Goal: Register for event/course

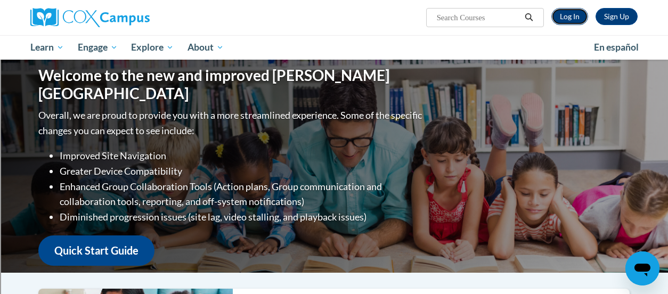
click at [569, 21] on link "Log In" at bounding box center [569, 16] width 37 height 17
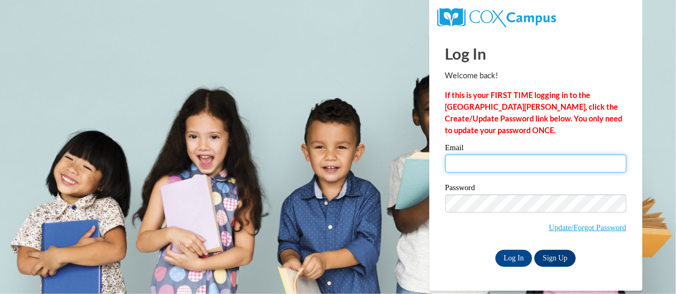
click at [532, 170] on input "Email" at bounding box center [535, 163] width 181 height 18
type input "melissa.panyk@rusd.org"
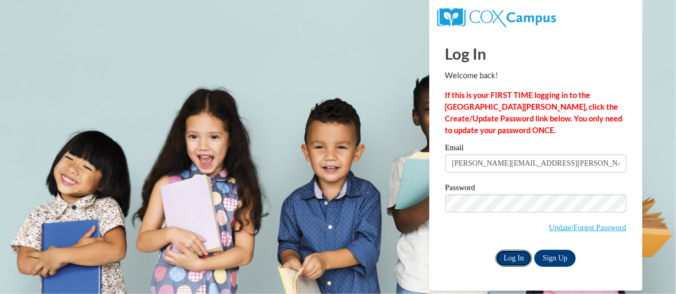
click at [511, 260] on input "Log In" at bounding box center [513, 258] width 37 height 17
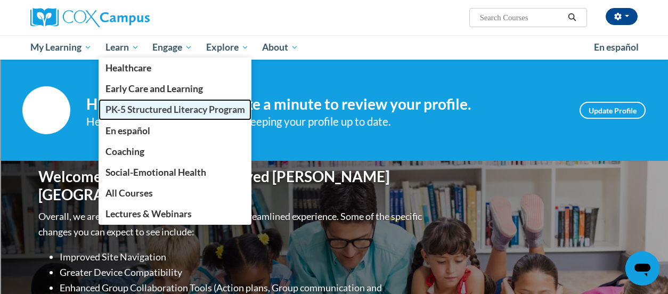
click at [202, 105] on span "PK-5 Structured Literacy Program" at bounding box center [175, 109] width 140 height 11
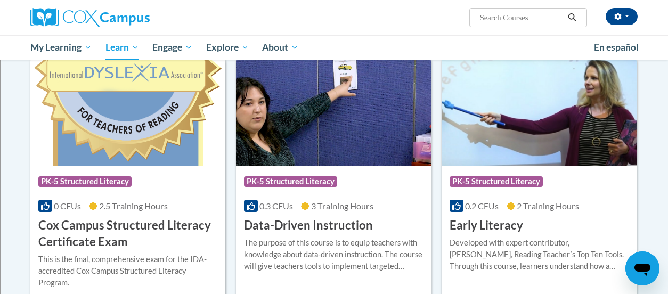
scroll to position [373, 0]
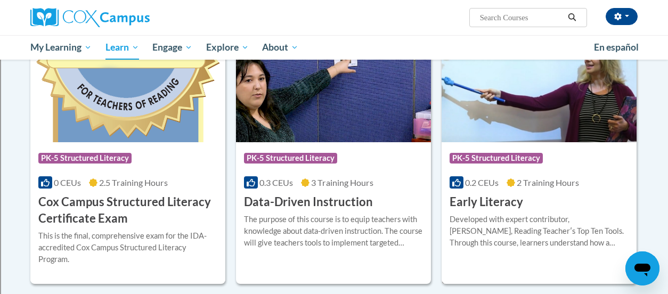
click at [527, 211] on div "More Info Enroll Developed with expert contributor, Dr. Deborah Glaser, Reading…" at bounding box center [539, 237] width 195 height 54
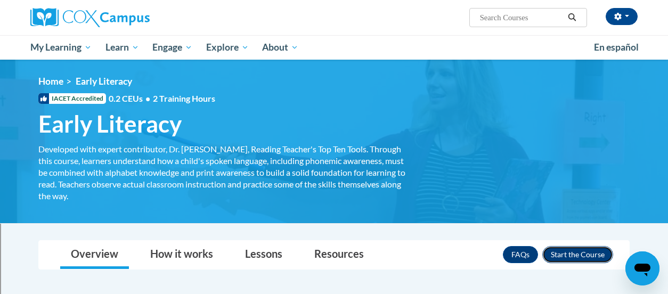
click at [563, 252] on button "Enroll" at bounding box center [577, 254] width 71 height 17
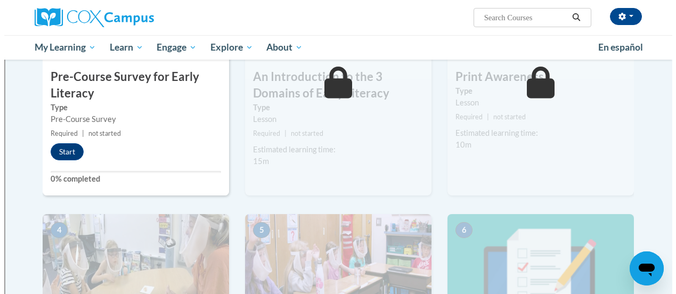
scroll to position [320, 0]
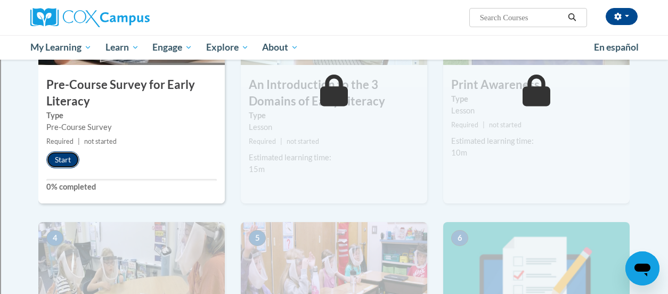
click at [58, 160] on button "Start" at bounding box center [62, 159] width 33 height 17
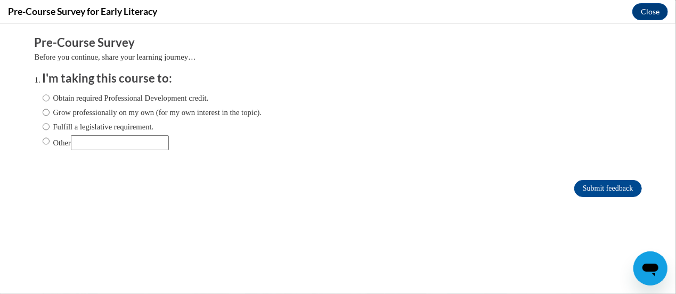
scroll to position [0, 0]
click at [71, 94] on label "Obtain required Professional Development credit." at bounding box center [126, 98] width 166 height 12
click at [50, 94] on input "Obtain required Professional Development credit." at bounding box center [46, 98] width 7 height 12
radio input "true"
click at [591, 185] on input "Submit feedback" at bounding box center [607, 187] width 67 height 17
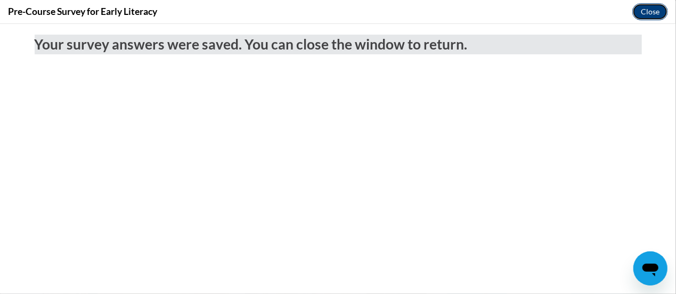
click at [647, 7] on button "Close" at bounding box center [650, 11] width 36 height 17
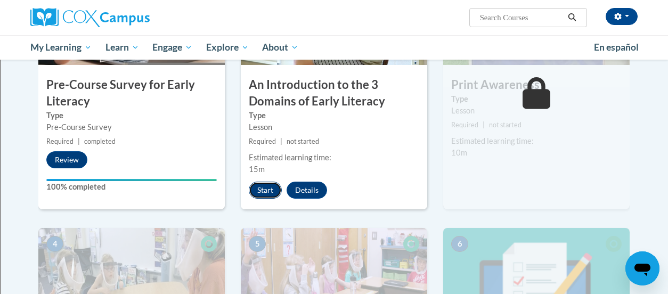
click at [264, 188] on button "Start" at bounding box center [265, 190] width 33 height 17
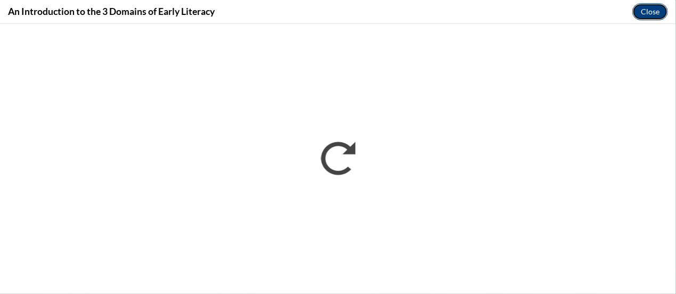
click at [647, 10] on button "Close" at bounding box center [650, 11] width 36 height 17
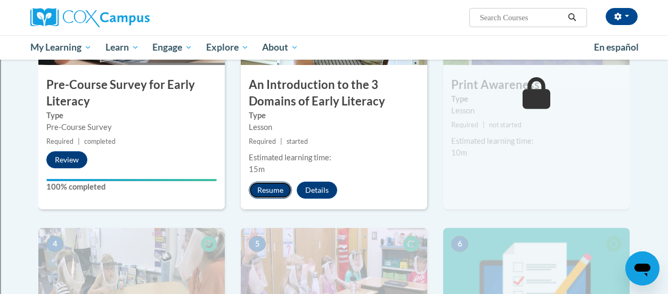
click at [268, 185] on button "Resume" at bounding box center [270, 190] width 43 height 17
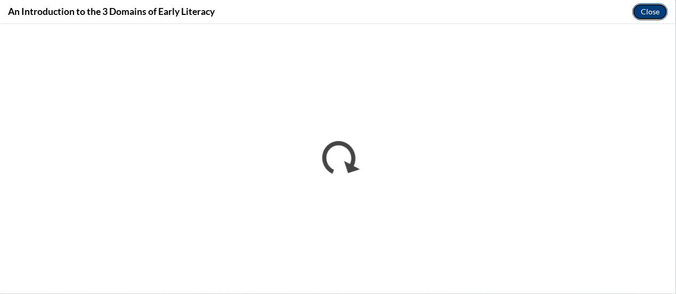
click at [648, 13] on button "Close" at bounding box center [650, 11] width 36 height 17
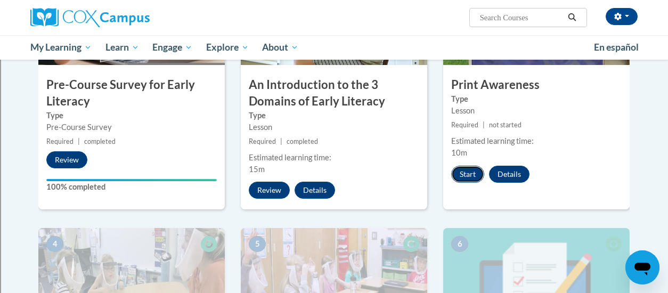
click at [468, 170] on button "Start" at bounding box center [467, 174] width 33 height 17
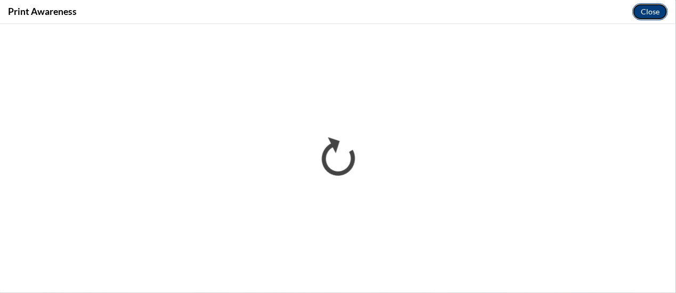
click at [645, 10] on button "Close" at bounding box center [650, 11] width 36 height 17
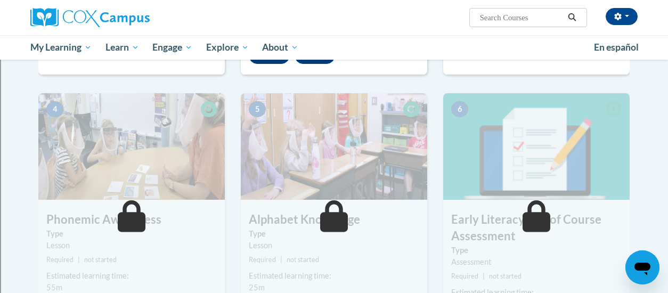
scroll to position [479, 0]
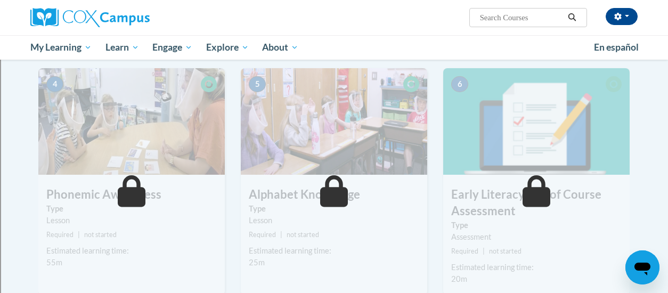
click at [183, 153] on img at bounding box center [131, 121] width 186 height 107
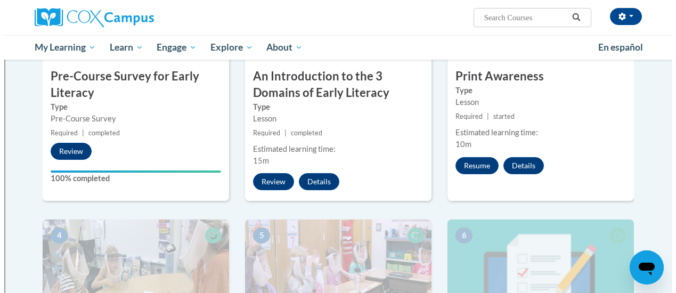
scroll to position [320, 0]
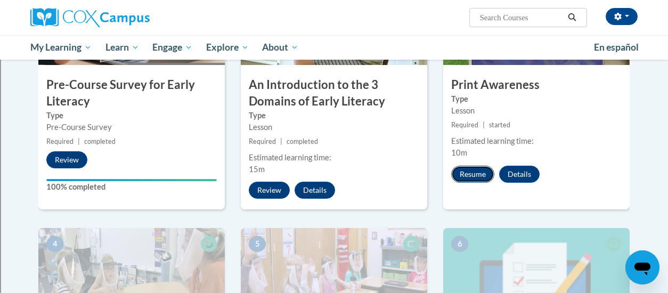
click at [465, 171] on button "Resume" at bounding box center [472, 174] width 43 height 17
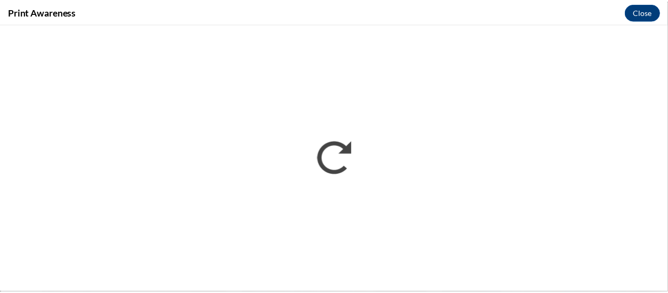
scroll to position [0, 0]
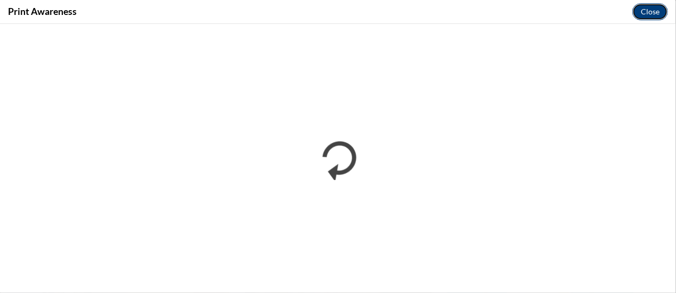
click at [652, 13] on button "Close" at bounding box center [650, 11] width 36 height 17
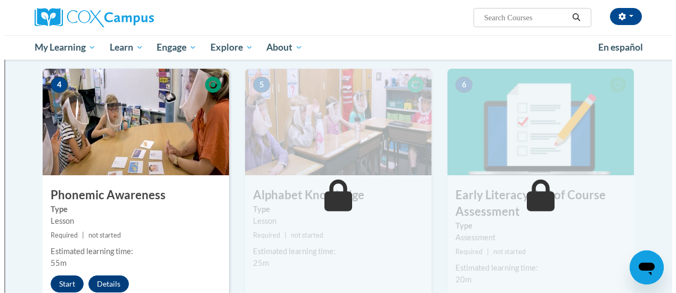
scroll to position [479, 0]
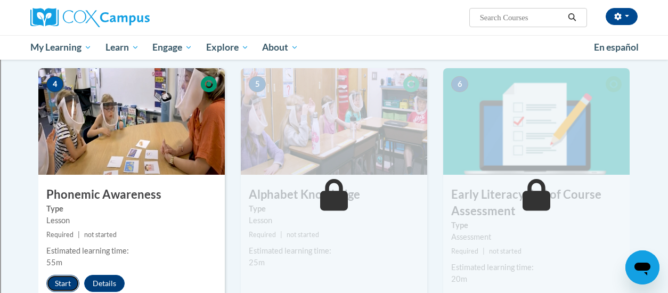
click at [63, 282] on button "Start" at bounding box center [62, 283] width 33 height 17
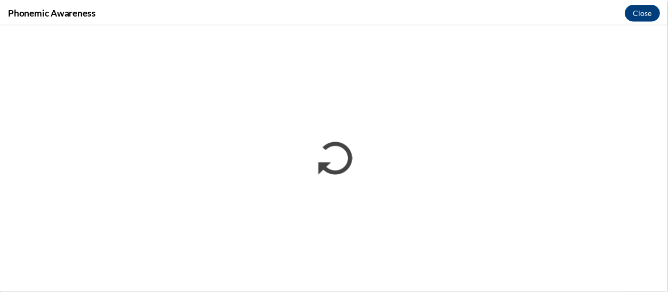
scroll to position [0, 0]
click at [649, 15] on button "Close" at bounding box center [650, 11] width 36 height 17
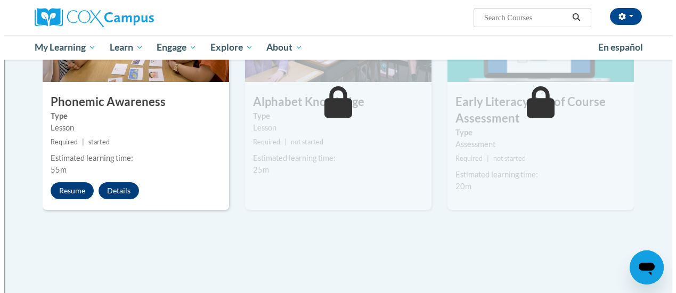
scroll to position [533, 0]
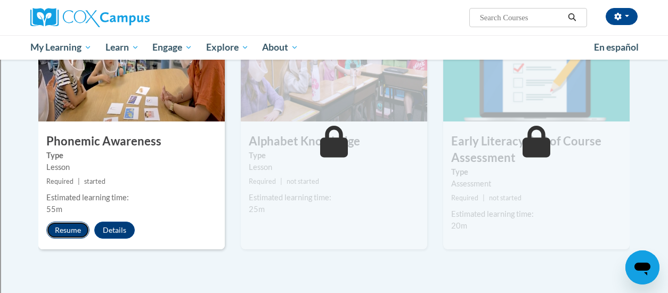
click at [62, 235] on button "Resume" at bounding box center [67, 230] width 43 height 17
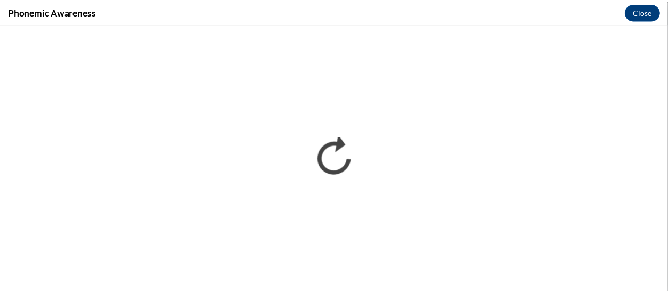
scroll to position [0, 0]
drag, startPoint x: 649, startPoint y: 13, endPoint x: 644, endPoint y: 10, distance: 5.7
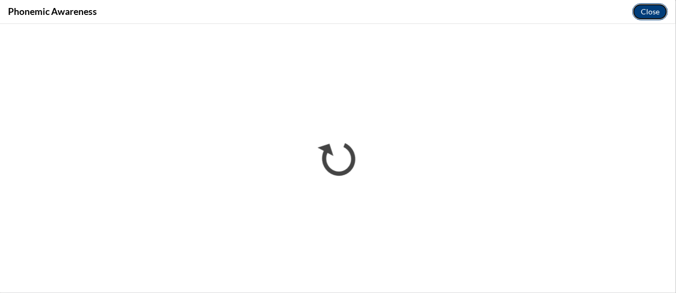
click at [647, 12] on button "Close" at bounding box center [650, 11] width 36 height 17
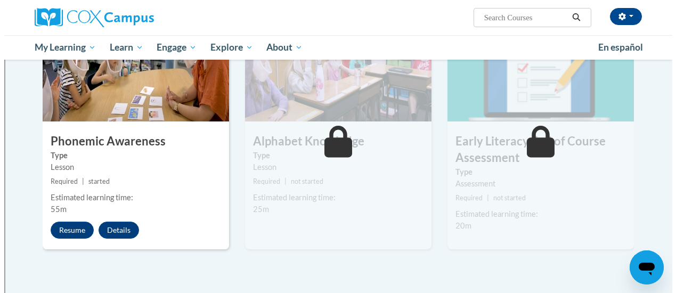
scroll to position [586, 0]
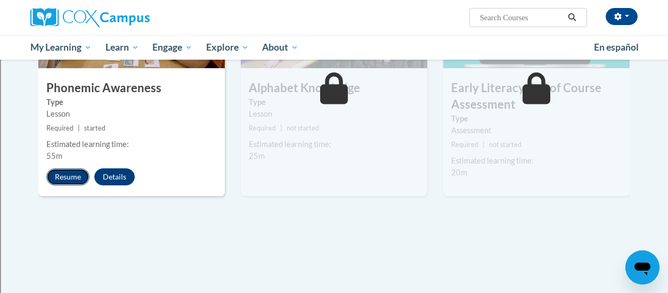
click at [79, 171] on button "Resume" at bounding box center [67, 176] width 43 height 17
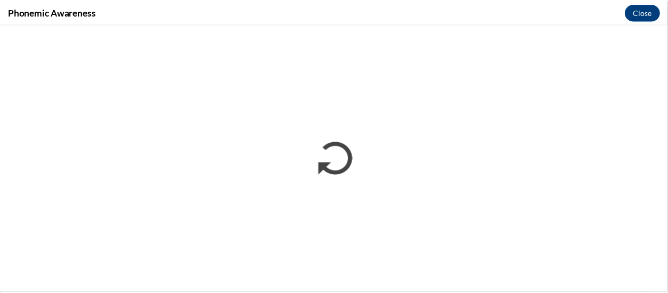
scroll to position [0, 0]
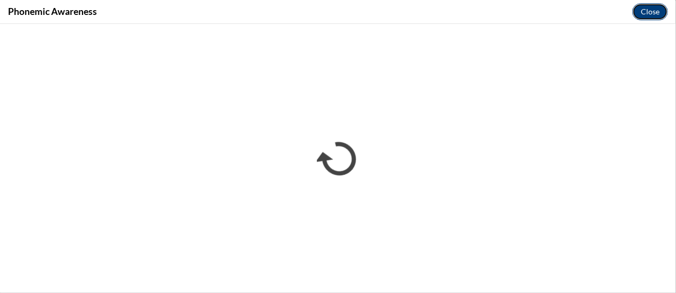
click at [641, 6] on button "Close" at bounding box center [650, 11] width 36 height 17
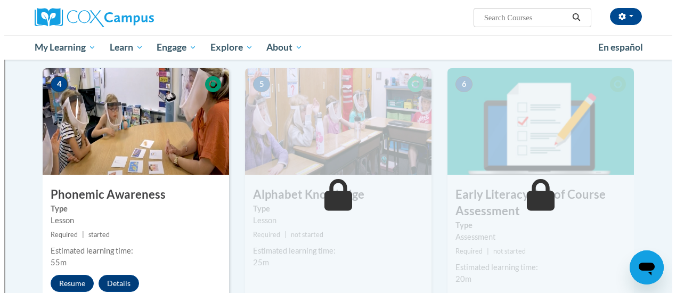
scroll to position [586, 0]
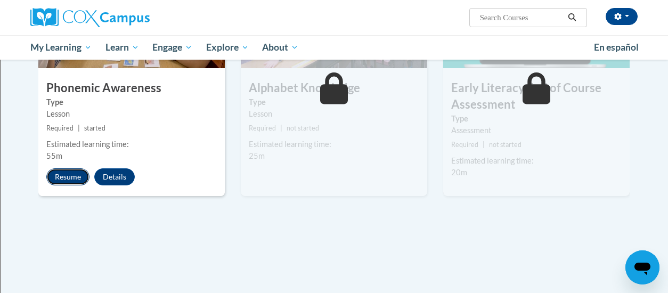
click at [59, 174] on button "Resume" at bounding box center [67, 176] width 43 height 17
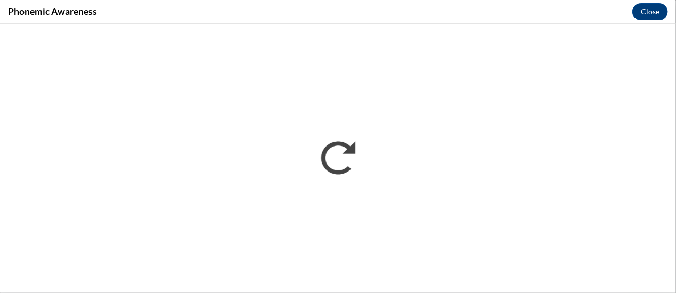
scroll to position [0, 0]
click at [650, 8] on button "Close" at bounding box center [650, 11] width 36 height 17
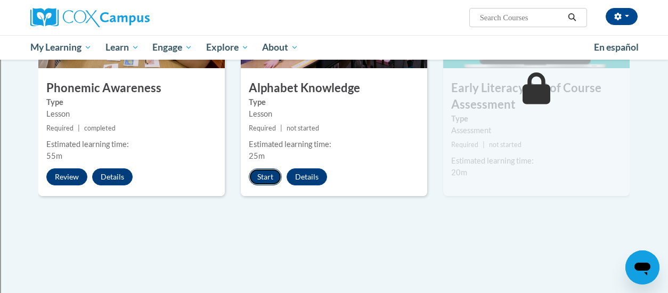
click at [275, 183] on button "Start" at bounding box center [265, 176] width 33 height 17
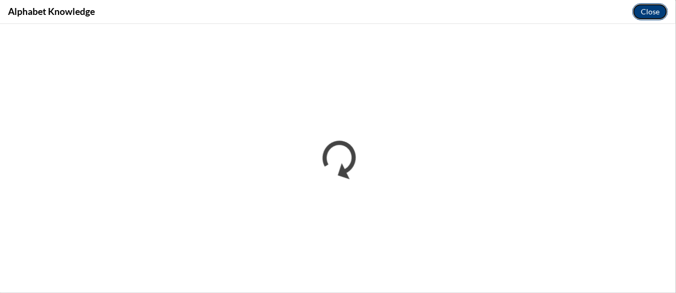
click at [659, 13] on button "Close" at bounding box center [650, 11] width 36 height 17
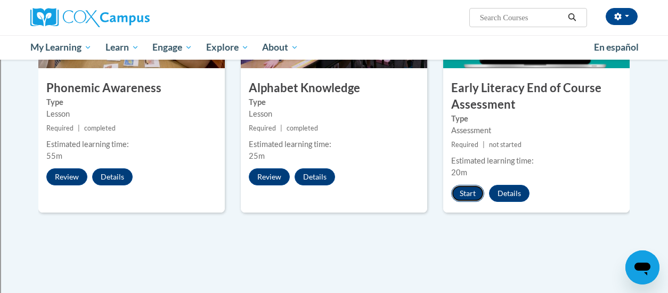
click at [463, 190] on button "Start" at bounding box center [467, 193] width 33 height 17
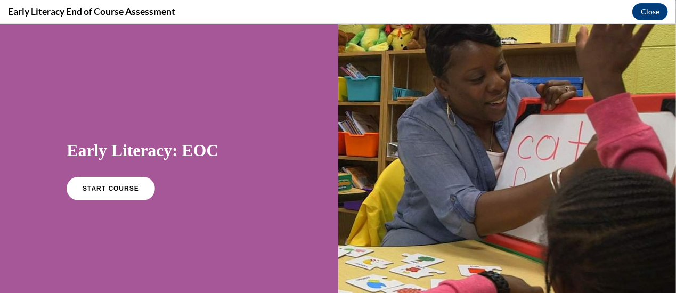
click at [98, 167] on div "Early Literacy: EOC START COURSE" at bounding box center [169, 168] width 205 height 80
click at [113, 195] on link "START COURSE" at bounding box center [110, 188] width 93 height 24
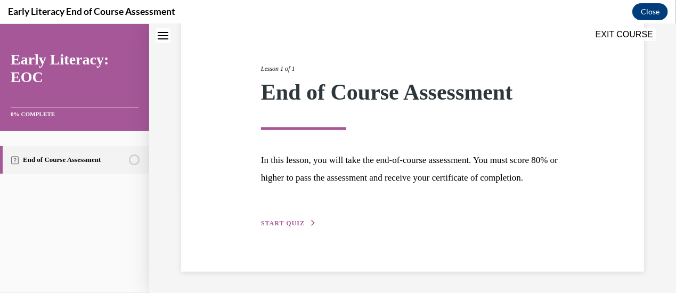
scroll to position [126, 0]
click at [269, 218] on button "START QUIZ" at bounding box center [288, 223] width 55 height 10
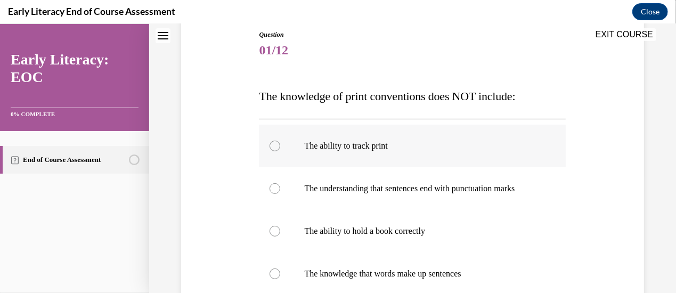
scroll to position [171, 0]
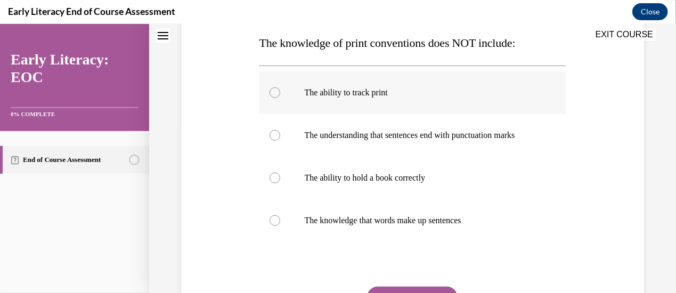
click at [383, 98] on div at bounding box center [412, 92] width 307 height 43
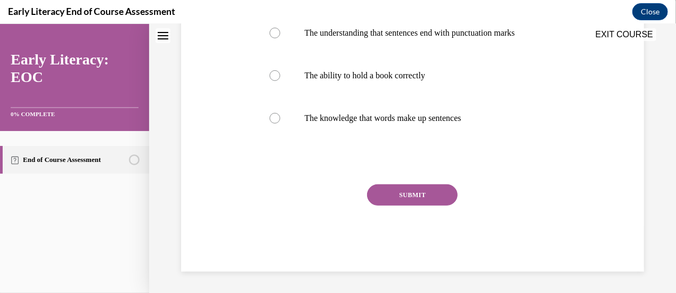
click at [414, 191] on button "SUBMIT" at bounding box center [412, 194] width 91 height 21
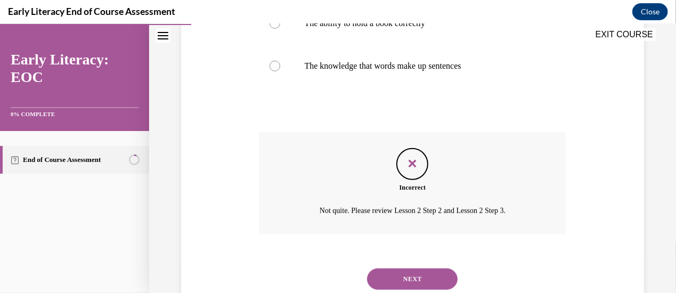
scroll to position [370, 0]
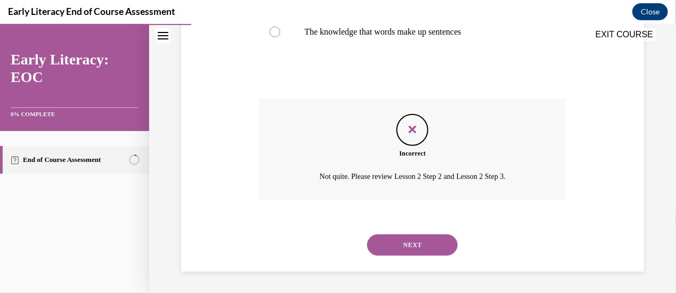
click at [421, 242] on button "NEXT" at bounding box center [412, 244] width 91 height 21
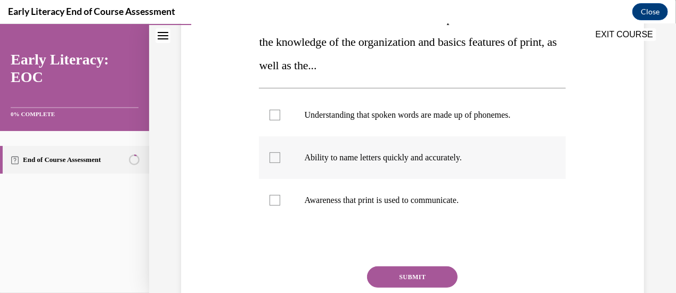
scroll to position [213, 0]
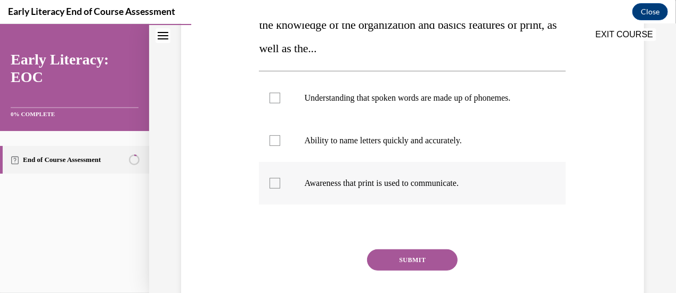
click at [448, 179] on p "Awareness that print is used to communicate." at bounding box center [421, 182] width 235 height 11
click at [422, 251] on button "SUBMIT" at bounding box center [412, 259] width 91 height 21
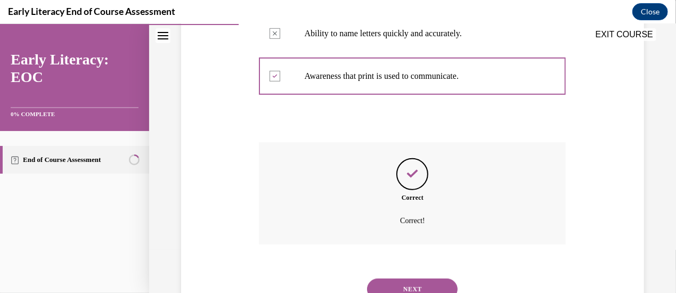
scroll to position [364, 0]
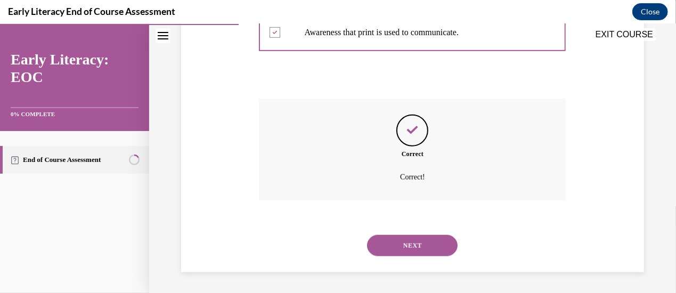
click at [431, 246] on button "NEXT" at bounding box center [412, 244] width 91 height 21
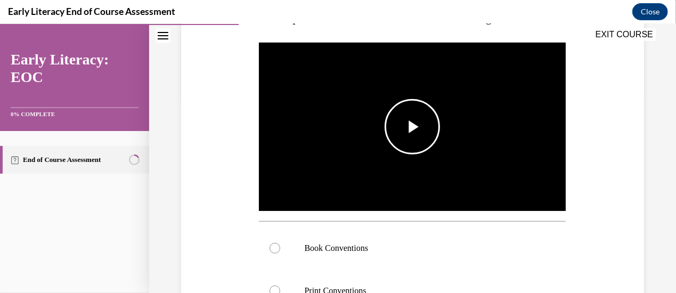
scroll to position [213, 0]
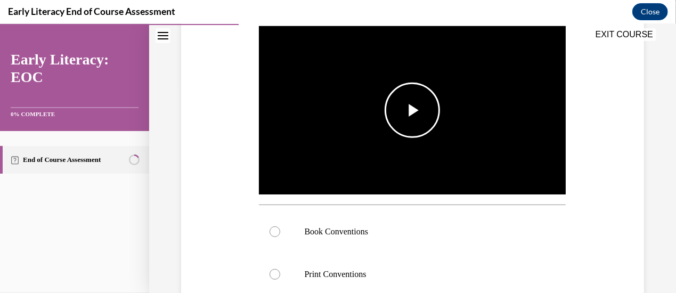
click at [412, 110] on span "Video player" at bounding box center [412, 110] width 0 height 0
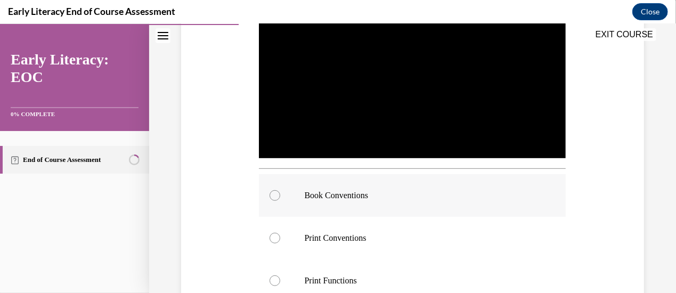
scroll to position [266, 0]
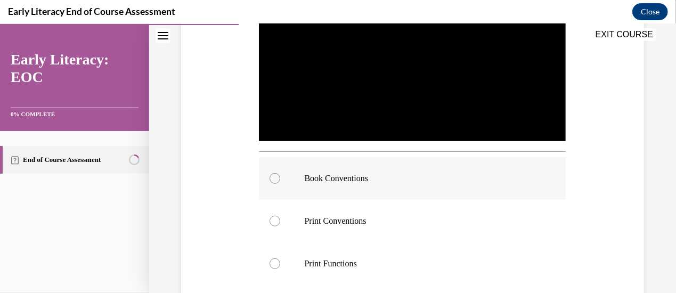
click at [470, 175] on p "Book Conventions" at bounding box center [421, 178] width 235 height 11
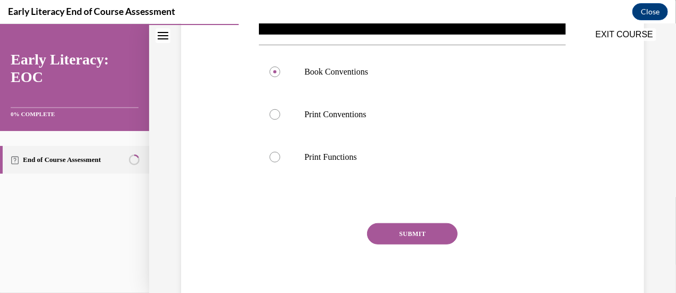
click at [420, 227] on button "SUBMIT" at bounding box center [412, 233] width 91 height 21
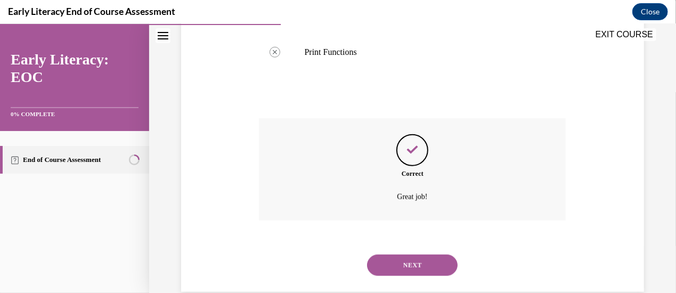
scroll to position [494, 0]
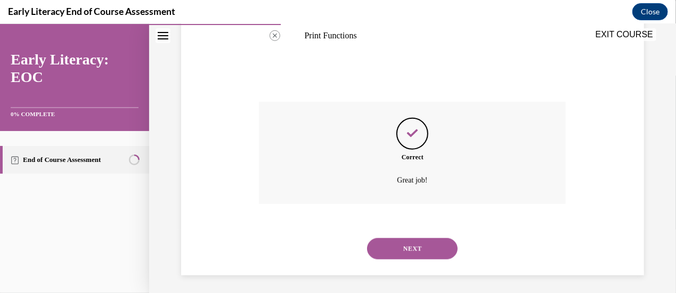
click at [420, 241] on button "NEXT" at bounding box center [412, 248] width 91 height 21
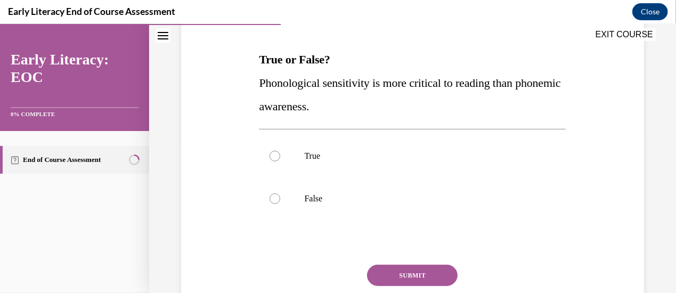
scroll to position [160, 0]
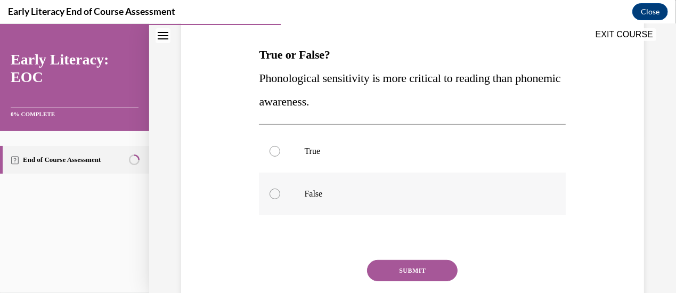
click at [356, 180] on div at bounding box center [412, 193] width 307 height 43
drag, startPoint x: 394, startPoint y: 269, endPoint x: 398, endPoint y: 266, distance: 5.8
click at [395, 269] on button "SUBMIT" at bounding box center [412, 269] width 91 height 21
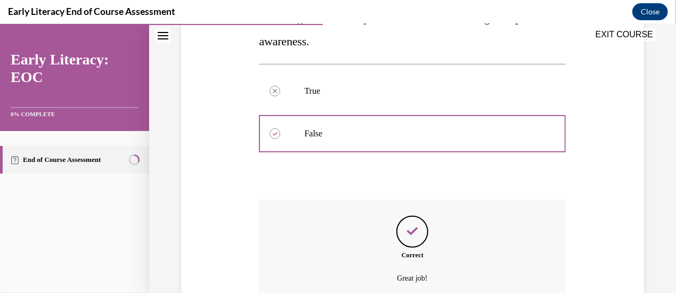
scroll to position [321, 0]
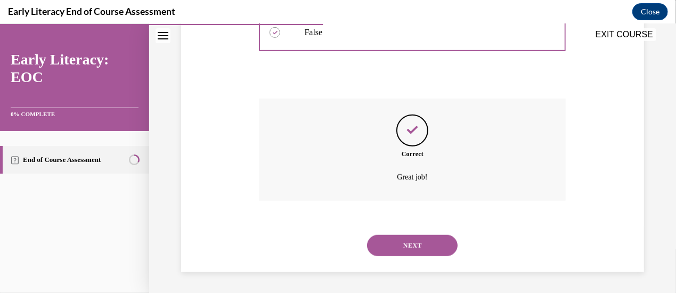
drag, startPoint x: 418, startPoint y: 238, endPoint x: 419, endPoint y: 232, distance: 5.4
click at [421, 234] on button "NEXT" at bounding box center [412, 244] width 91 height 21
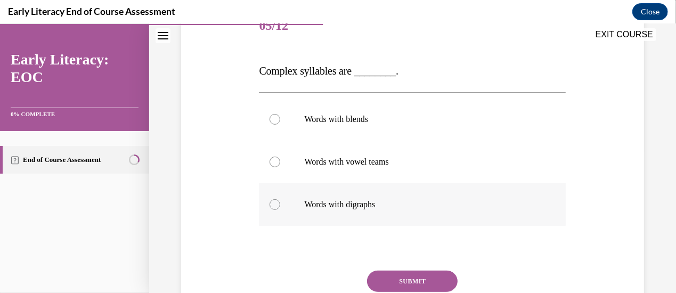
scroll to position [160, 0]
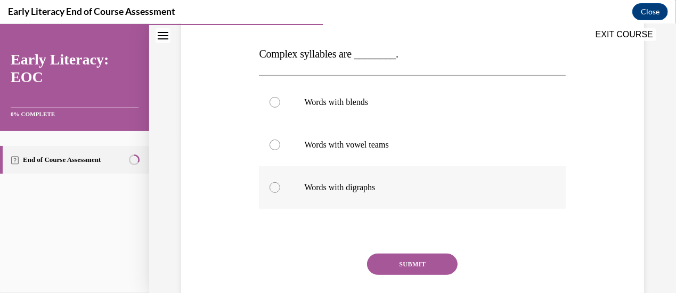
click at [420, 187] on p "Words with digraphs" at bounding box center [421, 187] width 235 height 11
click at [413, 256] on button "SUBMIT" at bounding box center [412, 263] width 91 height 21
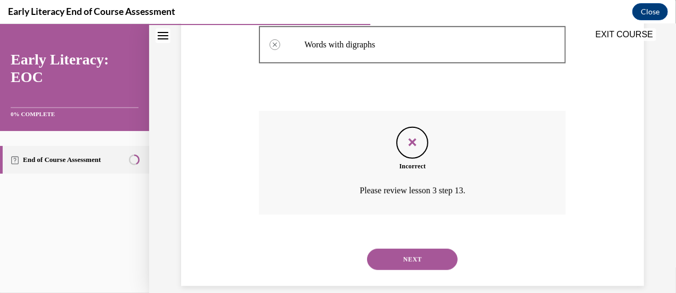
scroll to position [316, 0]
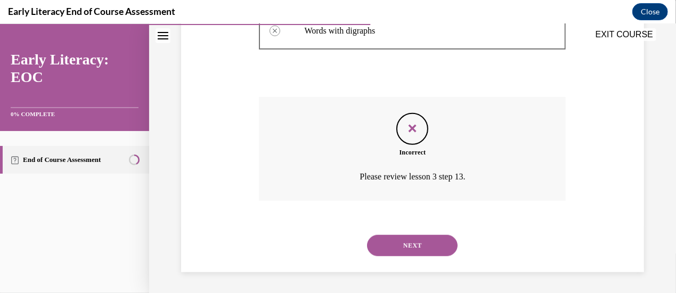
click at [419, 249] on button "NEXT" at bounding box center [412, 244] width 91 height 21
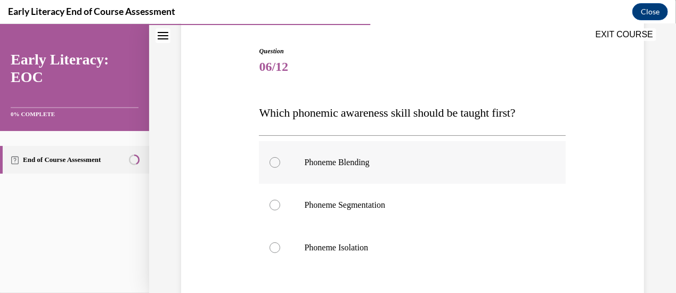
scroll to position [107, 0]
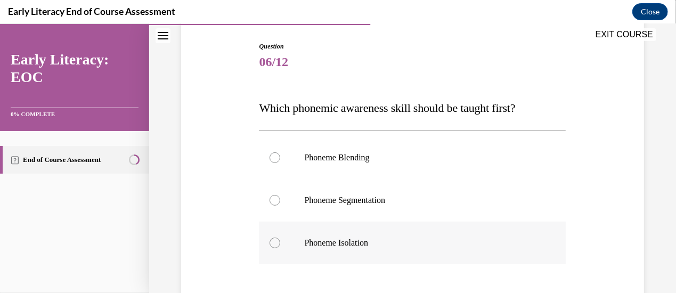
click at [452, 238] on p "Phoneme Isolation" at bounding box center [421, 242] width 235 height 11
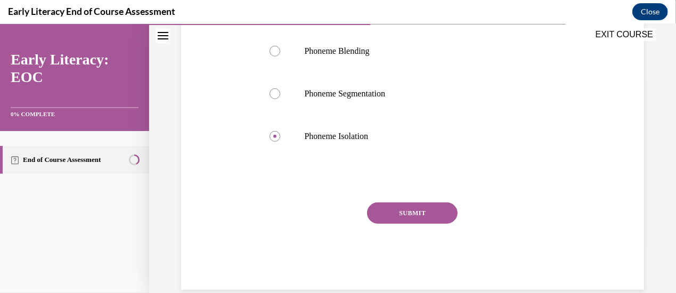
click at [440, 215] on button "SUBMIT" at bounding box center [412, 212] width 91 height 21
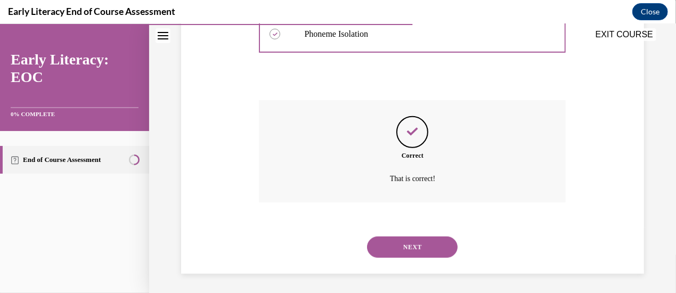
scroll to position [317, 0]
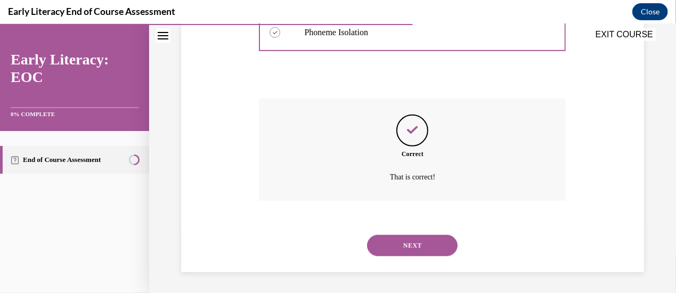
click at [388, 242] on button "NEXT" at bounding box center [412, 244] width 91 height 21
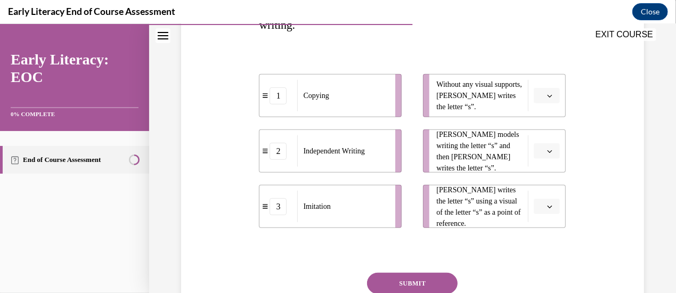
scroll to position [160, 0]
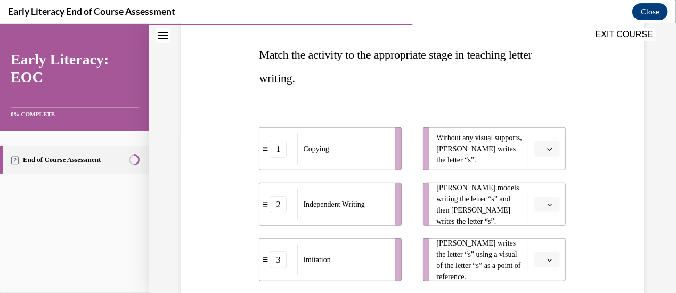
click at [540, 151] on span "Please select an option" at bounding box center [542, 148] width 4 height 11
click at [537, 216] on span "2" at bounding box center [537, 214] width 4 height 9
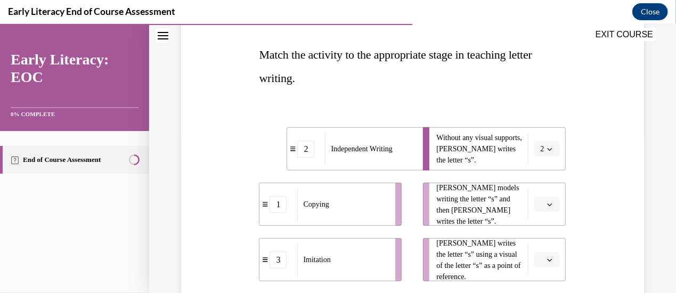
click at [547, 205] on icon "button" at bounding box center [549, 203] width 5 height 5
click at [540, 184] on div "3" at bounding box center [539, 179] width 26 height 21
click at [547, 261] on icon "button" at bounding box center [549, 259] width 5 height 5
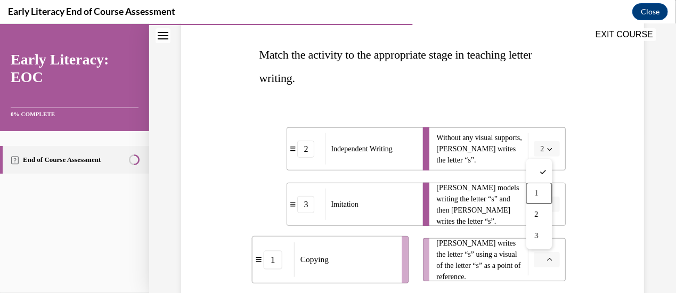
click at [538, 190] on span "1" at bounding box center [537, 193] width 4 height 9
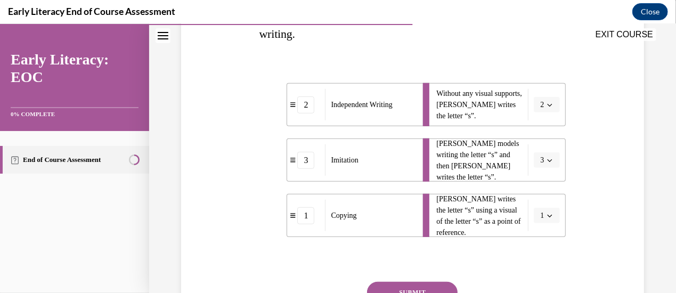
scroll to position [266, 0]
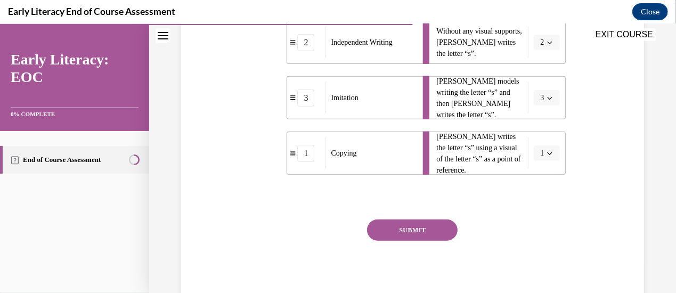
click at [442, 228] on button "SUBMIT" at bounding box center [412, 229] width 91 height 21
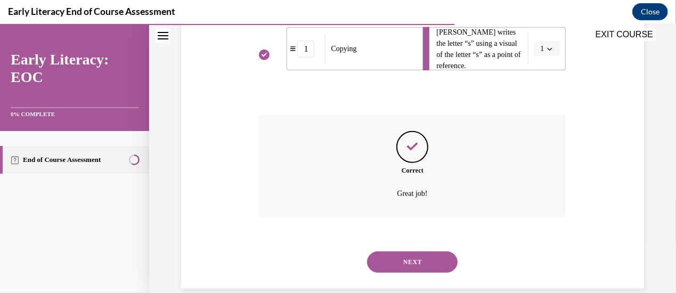
scroll to position [387, 0]
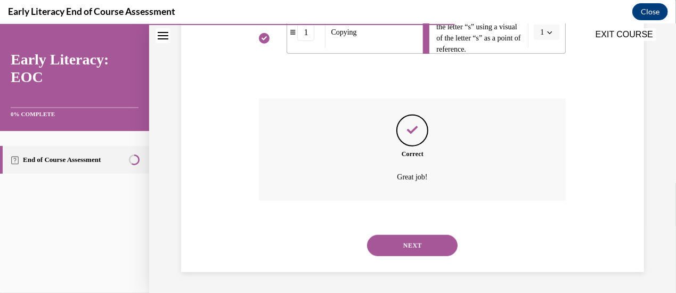
click at [435, 237] on button "NEXT" at bounding box center [412, 244] width 91 height 21
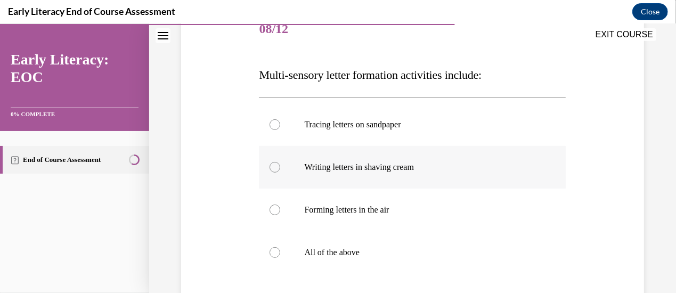
scroll to position [160, 0]
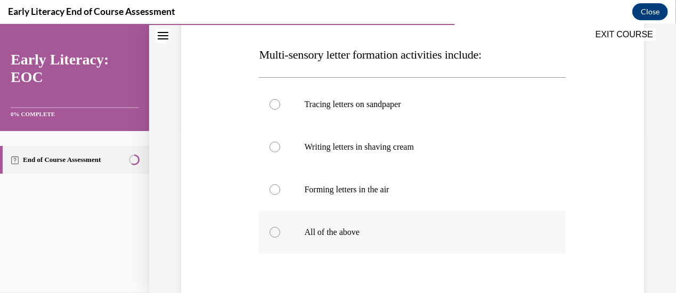
click at [326, 233] on p "All of the above" at bounding box center [421, 231] width 235 height 11
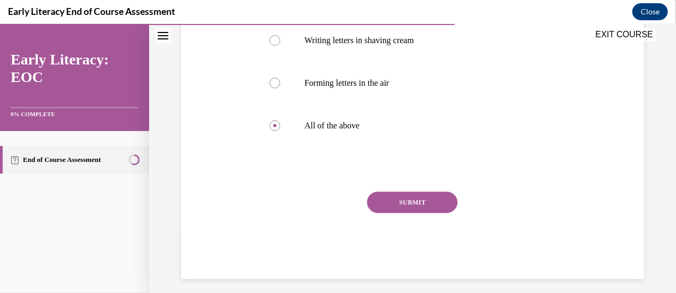
click at [439, 203] on button "SUBMIT" at bounding box center [412, 201] width 91 height 21
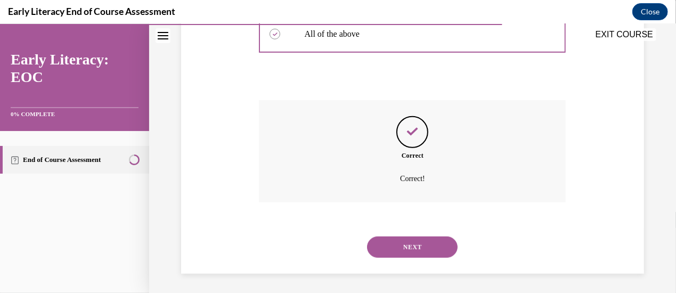
scroll to position [359, 0]
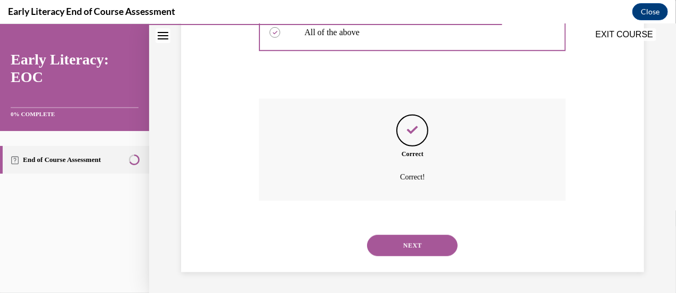
click at [428, 252] on button "NEXT" at bounding box center [412, 244] width 91 height 21
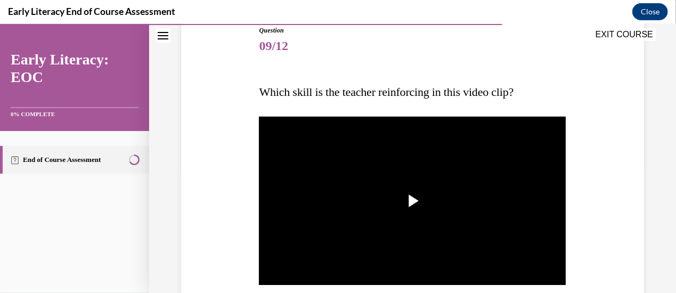
scroll to position [160, 0]
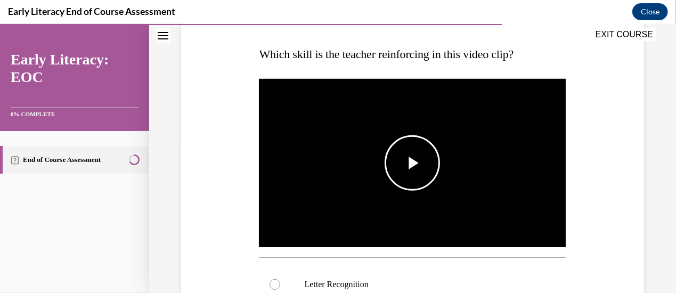
click at [412, 162] on span "Video player" at bounding box center [412, 162] width 0 height 0
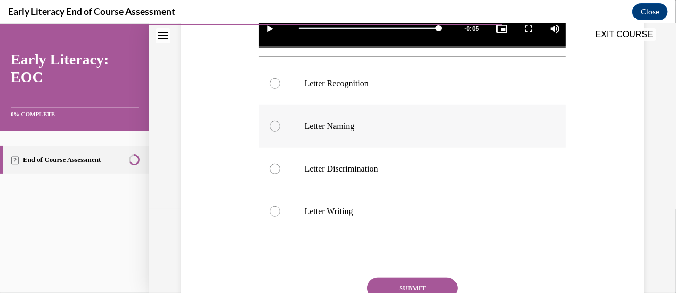
scroll to position [373, 0]
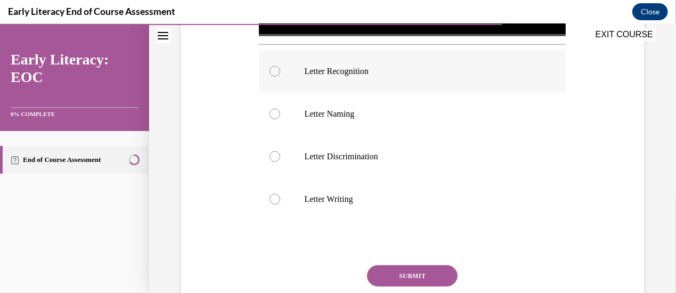
click at [386, 69] on p "Letter Recognition" at bounding box center [421, 71] width 235 height 11
click at [422, 266] on button "SUBMIT" at bounding box center [412, 275] width 91 height 21
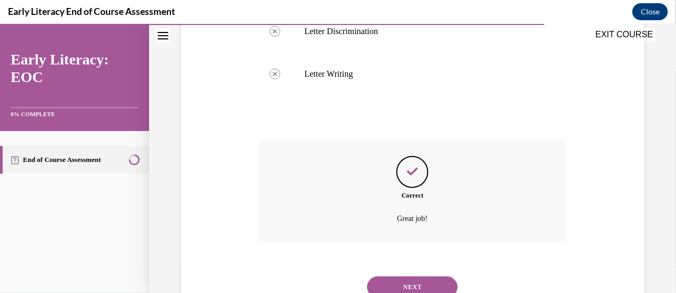
scroll to position [537, 0]
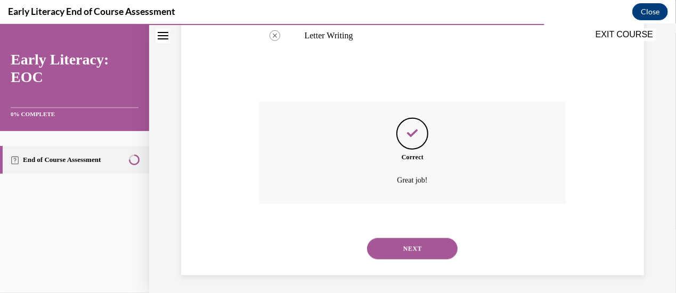
click at [433, 241] on button "NEXT" at bounding box center [412, 248] width 91 height 21
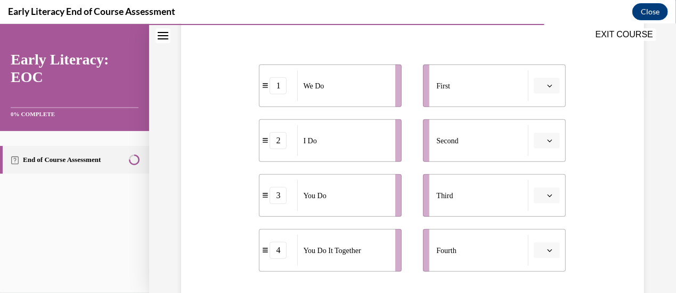
scroll to position [213, 0]
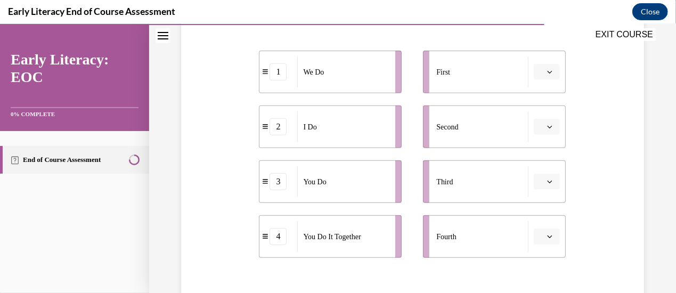
click at [547, 69] on icon "button" at bounding box center [549, 71] width 5 height 5
click at [534, 110] on div "1" at bounding box center [539, 115] width 26 height 21
click at [539, 72] on button "1" at bounding box center [547, 71] width 26 height 16
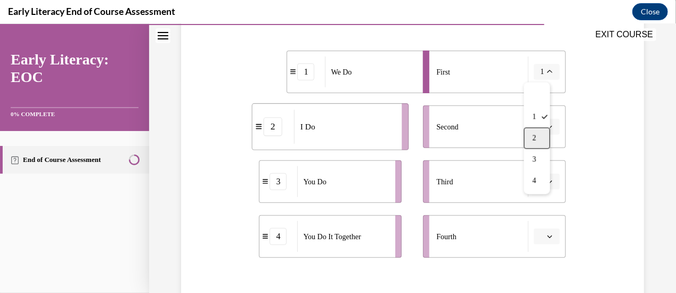
click at [535, 134] on span "2" at bounding box center [535, 137] width 4 height 9
click at [546, 129] on span "button" at bounding box center [549, 125] width 7 height 7
click at [537, 171] on span "1" at bounding box center [537, 171] width 4 height 9
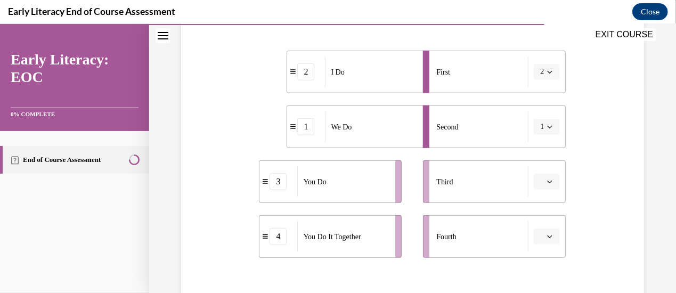
click at [547, 179] on icon "button" at bounding box center [549, 180] width 5 height 5
click at [532, 161] on div "4" at bounding box center [539, 157] width 26 height 21
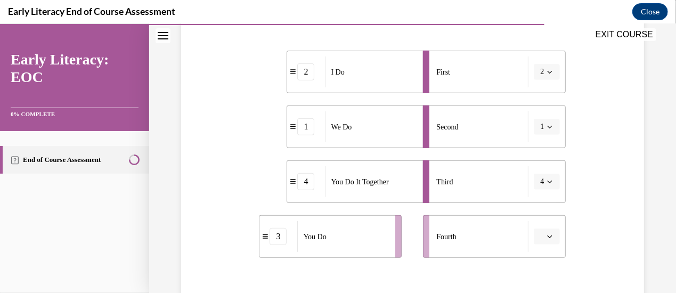
click at [540, 239] on span "Please select an option" at bounding box center [542, 236] width 4 height 11
click at [538, 198] on div "3" at bounding box center [539, 191] width 26 height 21
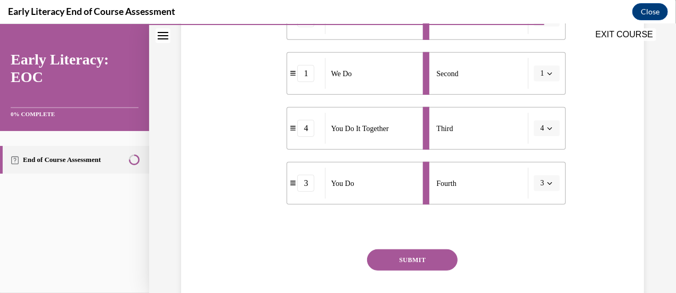
click at [405, 262] on button "SUBMIT" at bounding box center [412, 259] width 91 height 21
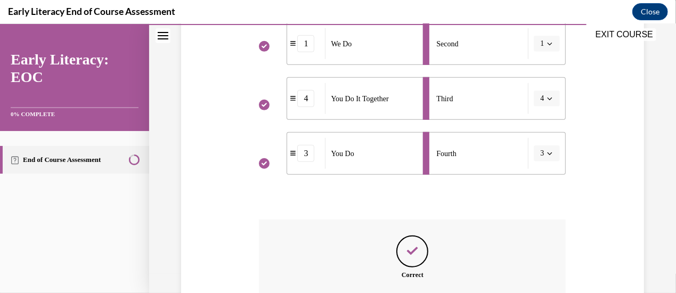
scroll to position [417, 0]
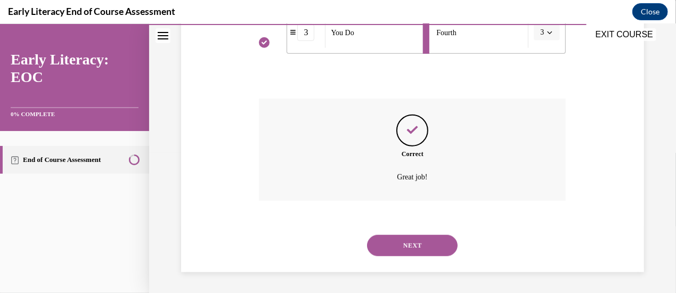
click at [435, 247] on button "NEXT" at bounding box center [412, 244] width 91 height 21
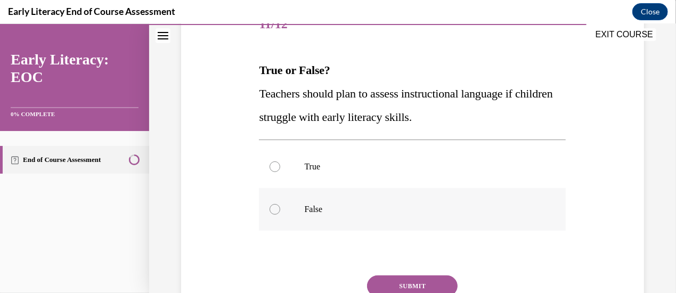
scroll to position [160, 0]
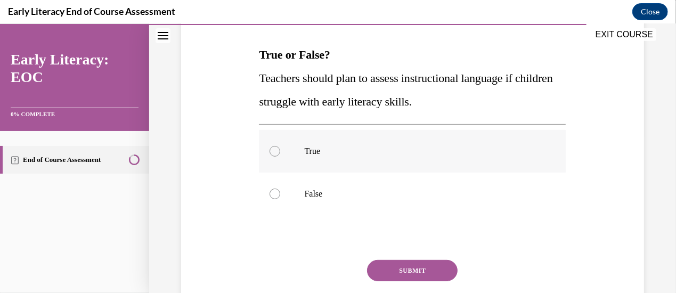
click at [412, 159] on div at bounding box center [412, 150] width 307 height 43
click at [422, 274] on button "SUBMIT" at bounding box center [412, 269] width 91 height 21
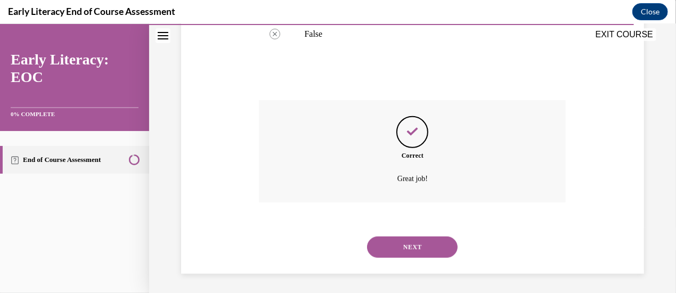
scroll to position [321, 0]
drag, startPoint x: 410, startPoint y: 250, endPoint x: 422, endPoint y: 253, distance: 13.1
click at [418, 248] on button "NEXT" at bounding box center [412, 244] width 91 height 21
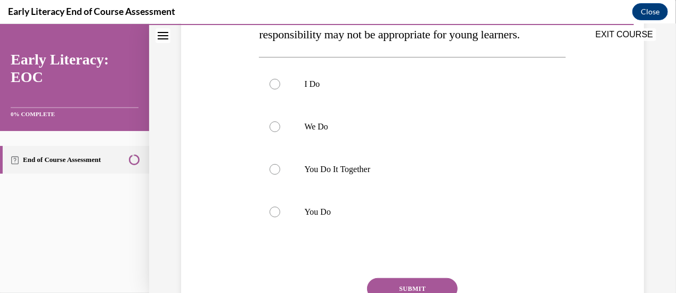
scroll to position [213, 0]
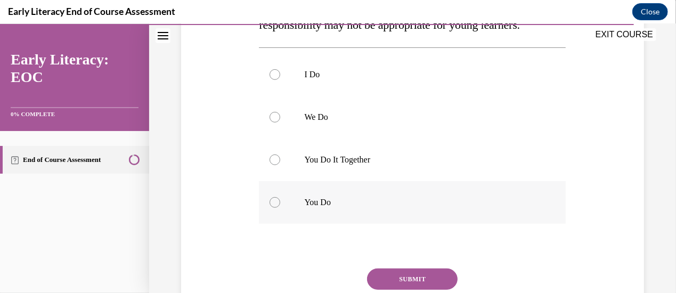
click at [337, 200] on p "You Do" at bounding box center [421, 202] width 235 height 11
click at [412, 280] on button "SUBMIT" at bounding box center [412, 278] width 91 height 21
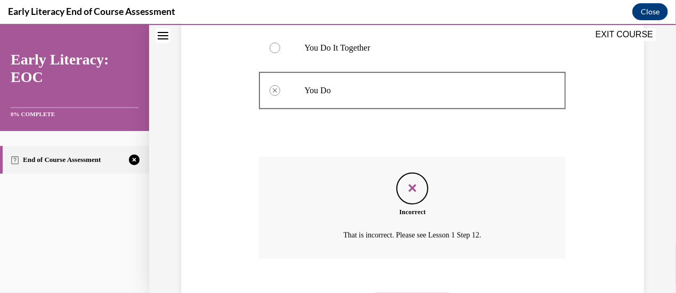
scroll to position [383, 0]
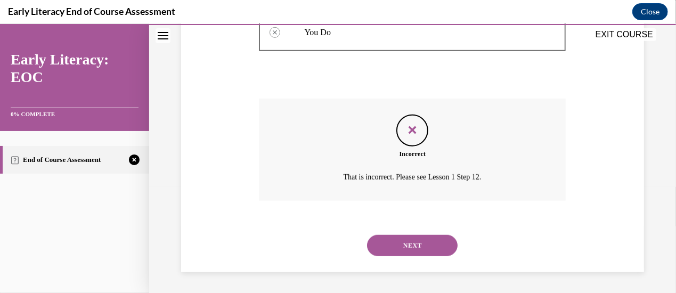
click at [424, 242] on button "NEXT" at bounding box center [412, 244] width 91 height 21
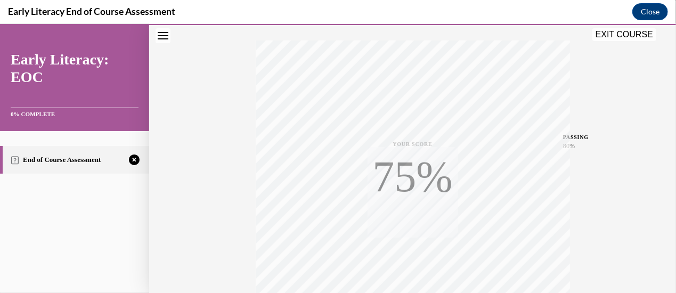
scroll to position [276, 0]
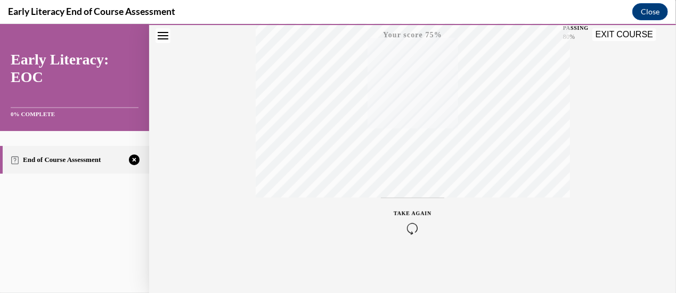
click at [413, 225] on icon "button" at bounding box center [413, 228] width 38 height 12
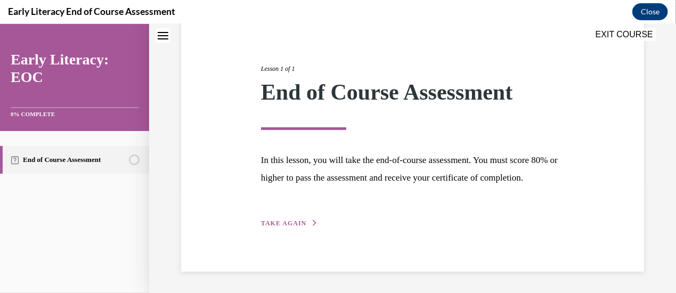
scroll to position [126, 0]
drag, startPoint x: 293, startPoint y: 224, endPoint x: 299, endPoint y: 215, distance: 10.3
click at [293, 222] on span "TAKE AGAIN" at bounding box center [283, 222] width 45 height 7
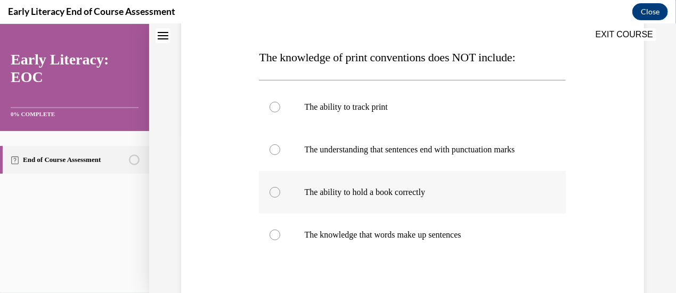
scroll to position [171, 0]
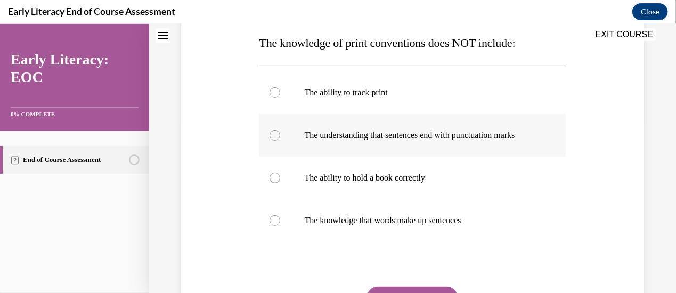
drag, startPoint x: 399, startPoint y: 136, endPoint x: 396, endPoint y: 132, distance: 6.1
click at [397, 134] on p "The understanding that sentences end with punctuation marks" at bounding box center [421, 134] width 235 height 11
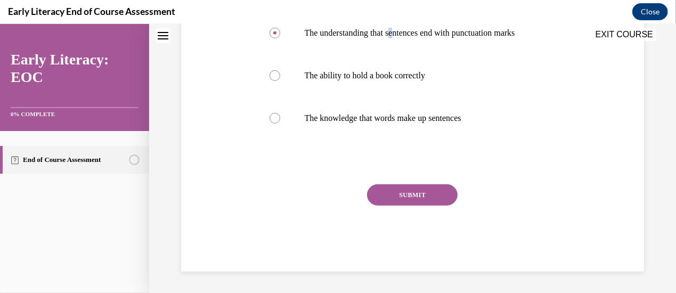
click at [434, 203] on button "SUBMIT" at bounding box center [412, 194] width 91 height 21
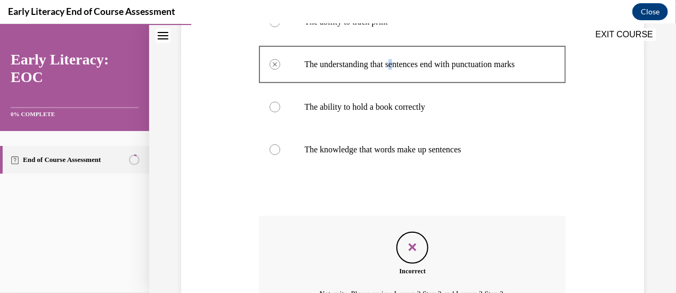
scroll to position [370, 0]
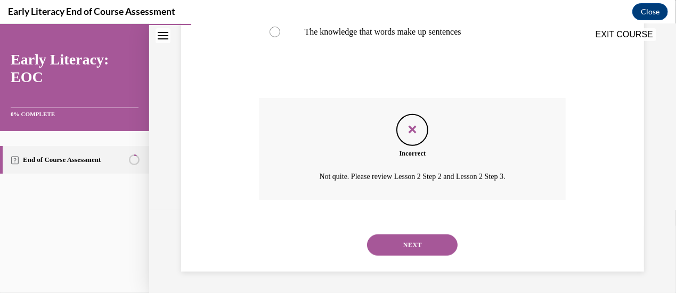
click at [406, 245] on button "NEXT" at bounding box center [412, 244] width 91 height 21
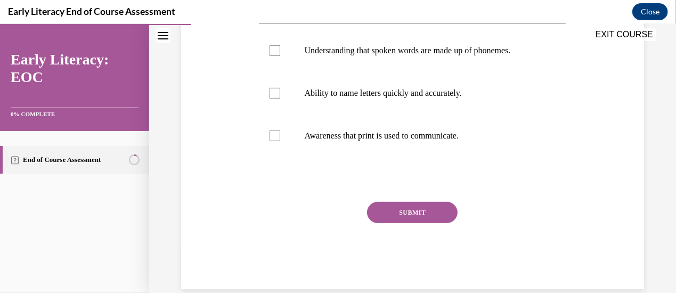
scroll to position [277, 0]
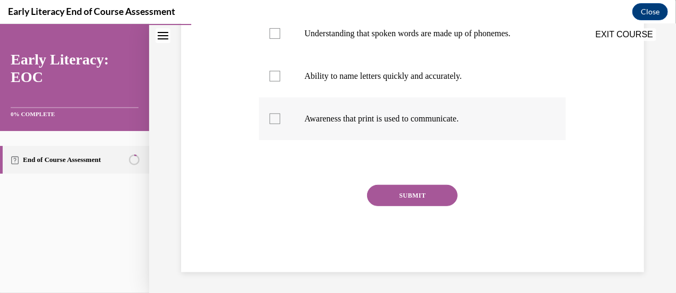
click at [397, 121] on p "Awareness that print is used to communicate." at bounding box center [421, 118] width 235 height 11
click at [407, 191] on button "SUBMIT" at bounding box center [412, 194] width 91 height 21
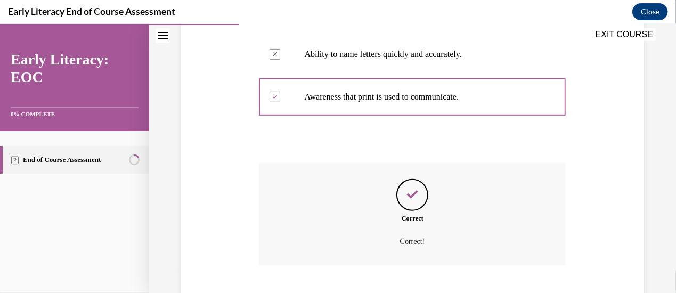
scroll to position [364, 0]
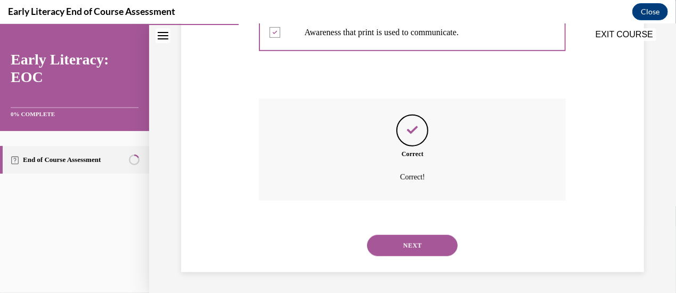
click at [432, 238] on button "NEXT" at bounding box center [412, 244] width 91 height 21
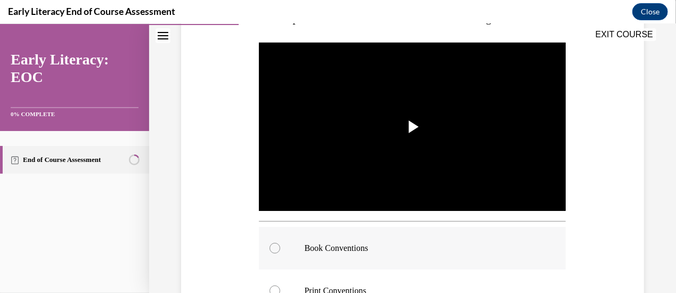
scroll to position [213, 0]
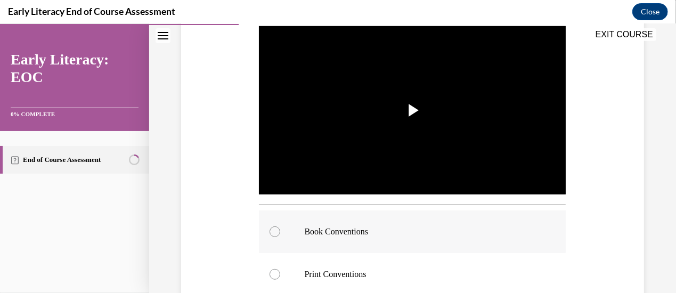
drag, startPoint x: 352, startPoint y: 236, endPoint x: 359, endPoint y: 233, distance: 7.9
click at [354, 230] on div "Book Conventions" at bounding box center [412, 231] width 307 height 43
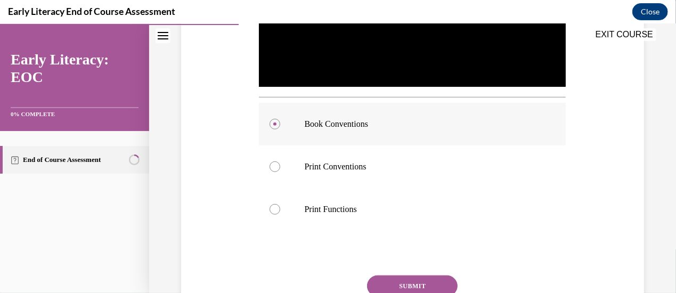
scroll to position [408, 0]
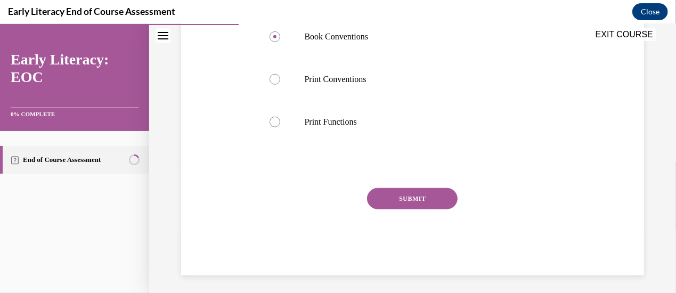
click at [422, 179] on div "Question 03/12 Which print awareness skill is the teacher teaching? Video Playe…" at bounding box center [412, 7] width 307 height 535
click at [415, 191] on button "SUBMIT" at bounding box center [412, 197] width 91 height 21
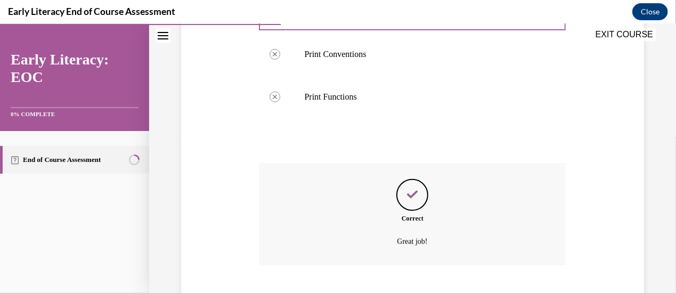
scroll to position [494, 0]
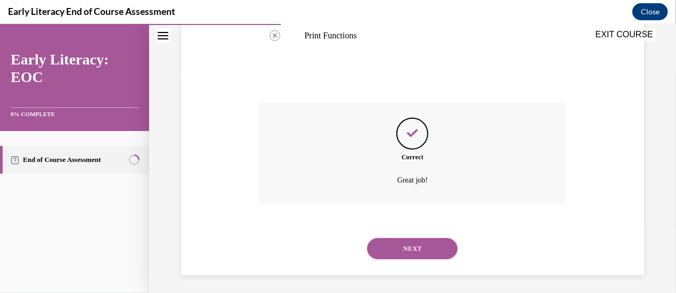
click at [422, 239] on button "NEXT" at bounding box center [412, 248] width 91 height 21
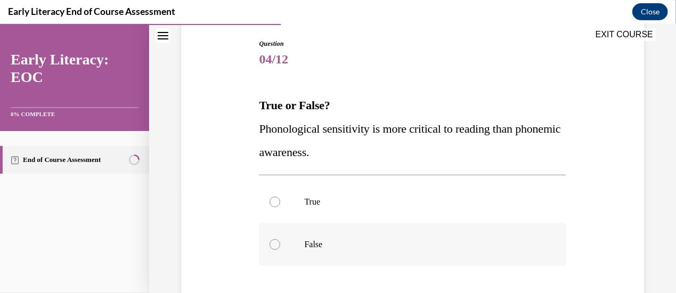
scroll to position [160, 0]
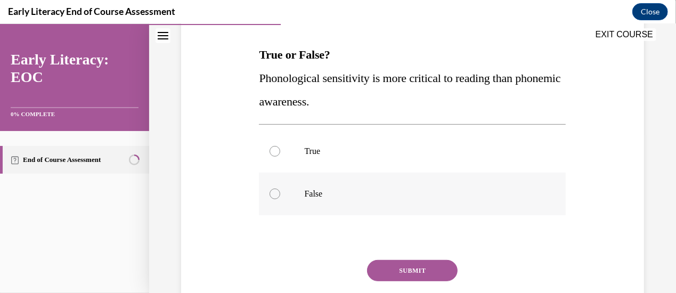
click at [350, 203] on div at bounding box center [412, 193] width 307 height 43
click at [421, 275] on button "SUBMIT" at bounding box center [412, 269] width 91 height 21
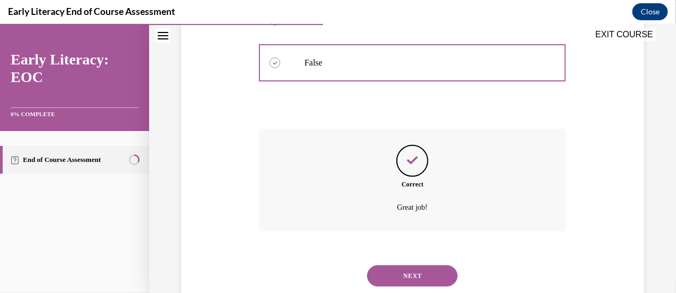
scroll to position [321, 0]
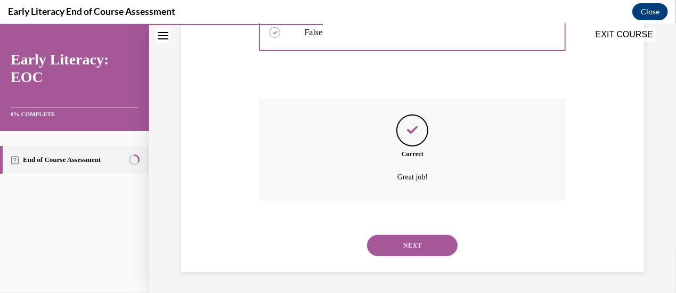
click at [421, 247] on button "NEXT" at bounding box center [412, 244] width 91 height 21
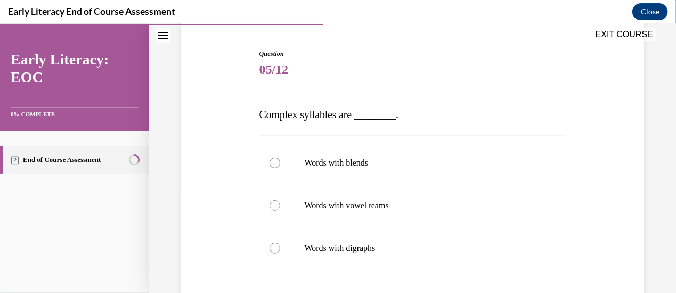
scroll to position [107, 0]
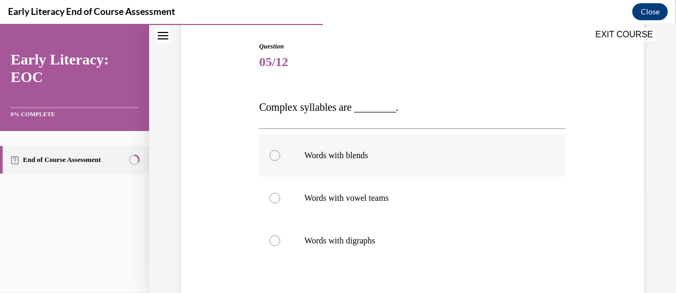
click at [437, 156] on p "Words with blends" at bounding box center [421, 155] width 235 height 11
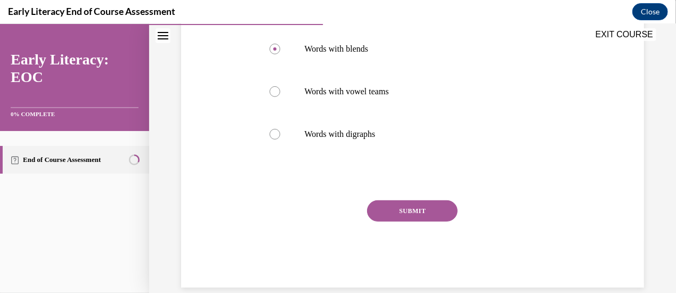
click at [419, 212] on button "SUBMIT" at bounding box center [412, 210] width 91 height 21
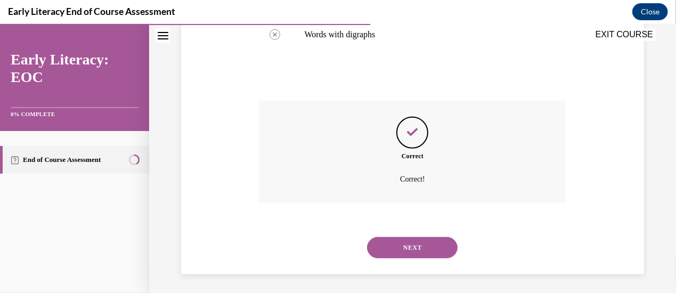
scroll to position [315, 0]
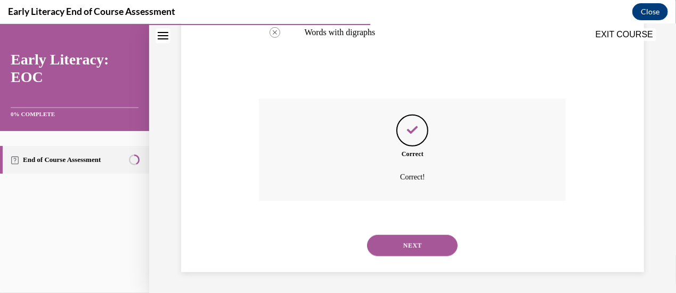
click at [413, 240] on button "NEXT" at bounding box center [412, 244] width 91 height 21
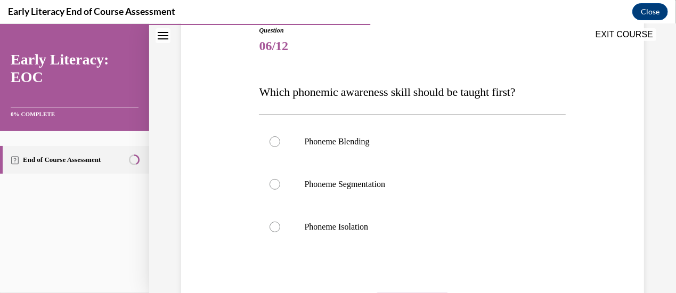
scroll to position [160, 0]
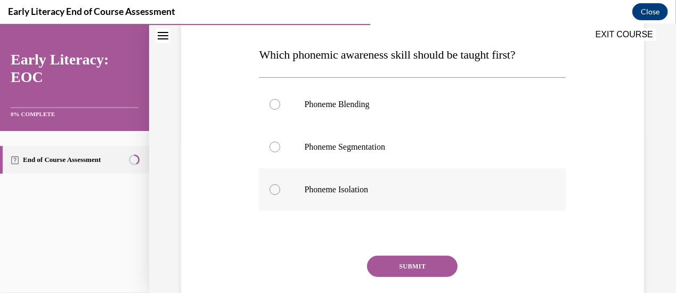
click at [362, 186] on p "Phoneme Isolation" at bounding box center [421, 189] width 235 height 11
click at [413, 262] on button "SUBMIT" at bounding box center [412, 265] width 91 height 21
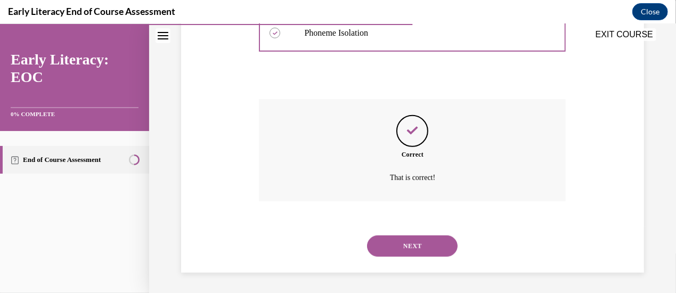
scroll to position [317, 0]
click at [412, 242] on button "NEXT" at bounding box center [412, 244] width 91 height 21
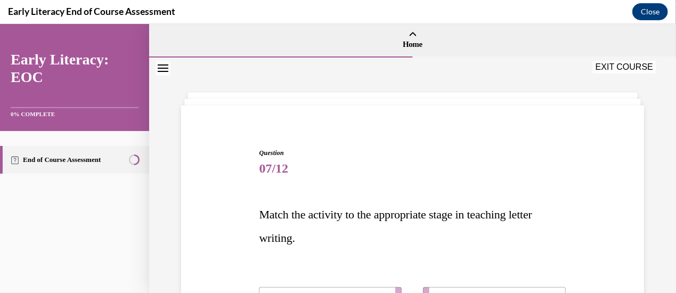
scroll to position [107, 0]
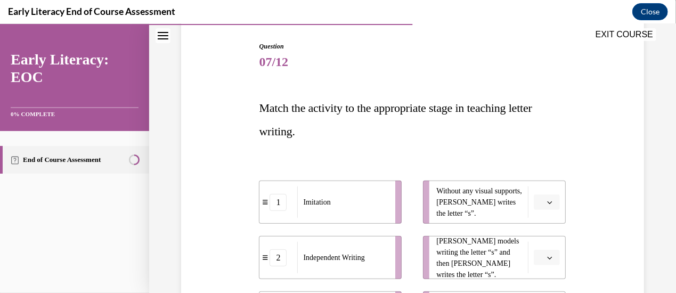
click at [547, 202] on icon "button" at bounding box center [549, 201] width 5 height 5
click at [542, 150] on div "2" at bounding box center [539, 156] width 26 height 21
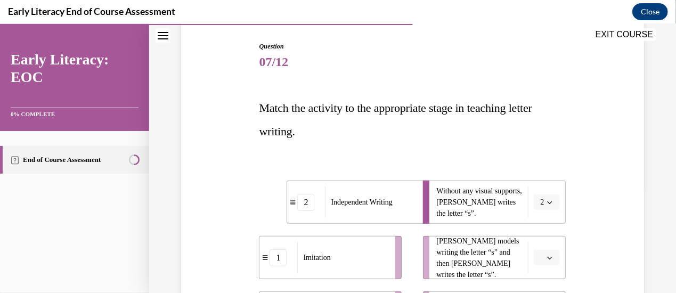
click at [547, 257] on icon "button" at bounding box center [549, 257] width 5 height 5
click at [535, 233] on span "3" at bounding box center [537, 233] width 4 height 9
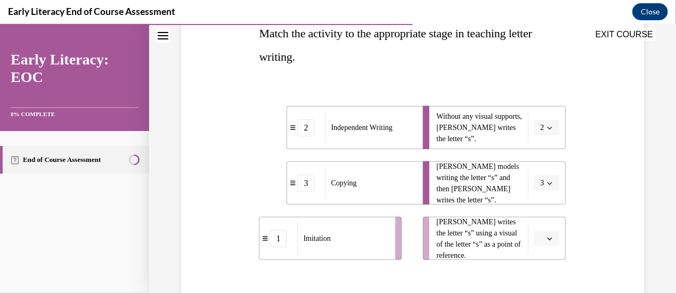
scroll to position [266, 0]
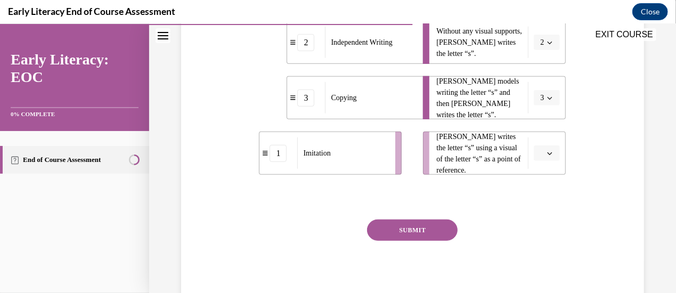
click at [538, 156] on button "button" at bounding box center [547, 153] width 26 height 16
click at [536, 191] on div "1" at bounding box center [539, 197] width 26 height 21
drag, startPoint x: 426, startPoint y: 239, endPoint x: 437, endPoint y: 228, distance: 15.1
click at [430, 234] on button "SUBMIT" at bounding box center [412, 229] width 91 height 21
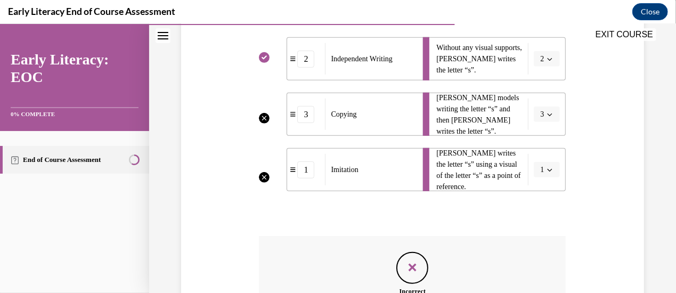
scroll to position [227, 0]
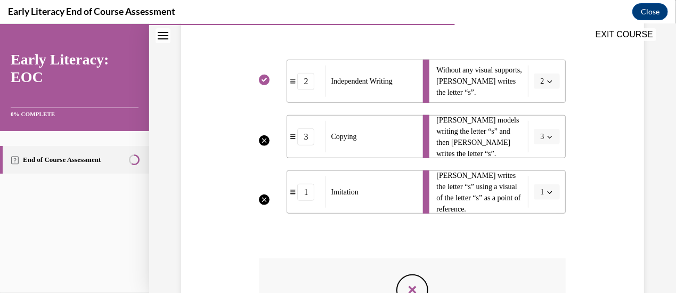
click at [544, 133] on li "Mr. Brown models writing the letter “s” and then Tina writes the letter “s”. 3" at bounding box center [494, 136] width 143 height 43
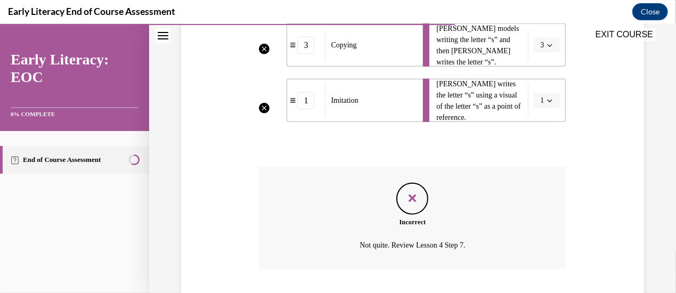
scroll to position [387, 0]
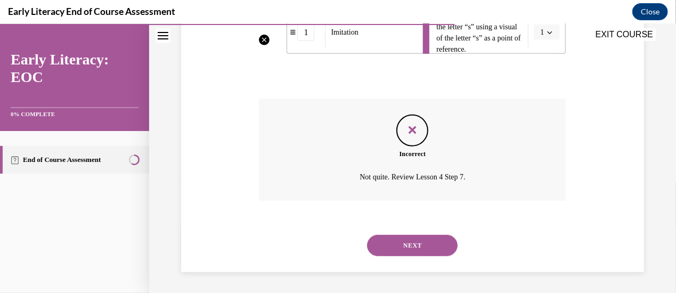
click at [423, 242] on button "NEXT" at bounding box center [412, 244] width 91 height 21
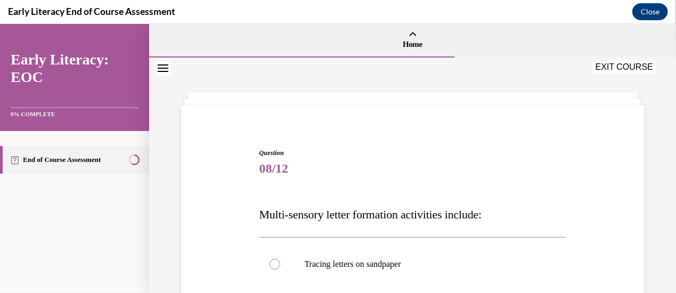
scroll to position [213, 0]
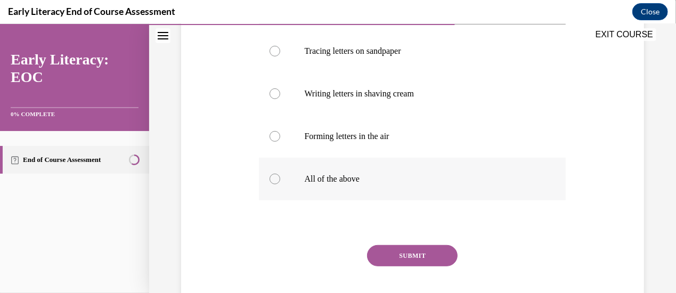
click at [369, 181] on p "All of the above" at bounding box center [421, 178] width 235 height 11
drag, startPoint x: 397, startPoint y: 260, endPoint x: 398, endPoint y: 255, distance: 6.1
click at [398, 258] on button "SUBMIT" at bounding box center [412, 254] width 91 height 21
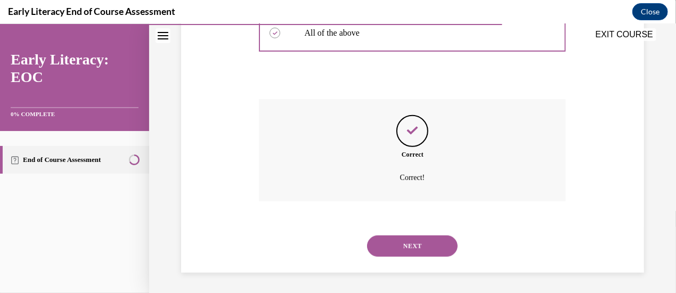
scroll to position [359, 0]
click at [437, 246] on button "NEXT" at bounding box center [412, 244] width 91 height 21
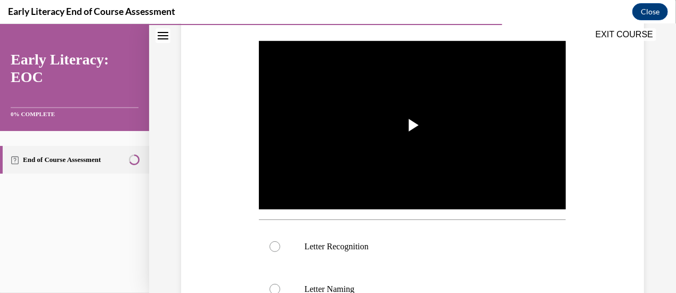
scroll to position [267, 0]
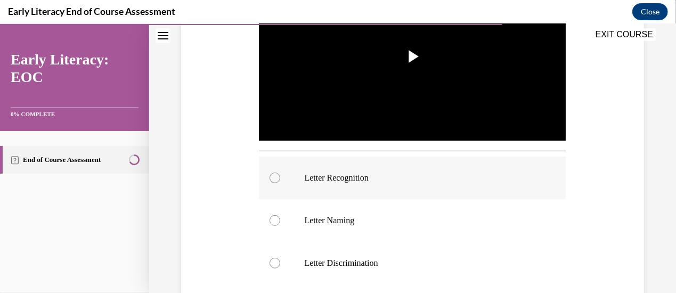
click at [395, 172] on p "Letter Recognition" at bounding box center [421, 177] width 235 height 11
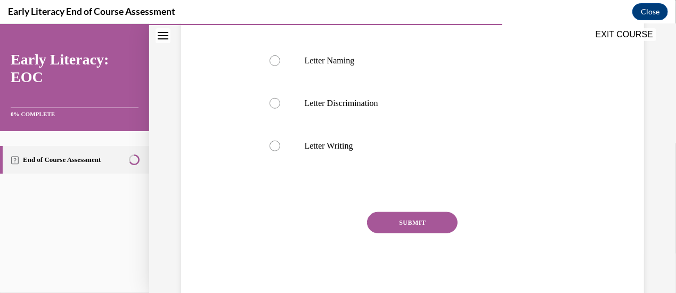
click at [426, 217] on button "SUBMIT" at bounding box center [412, 221] width 91 height 21
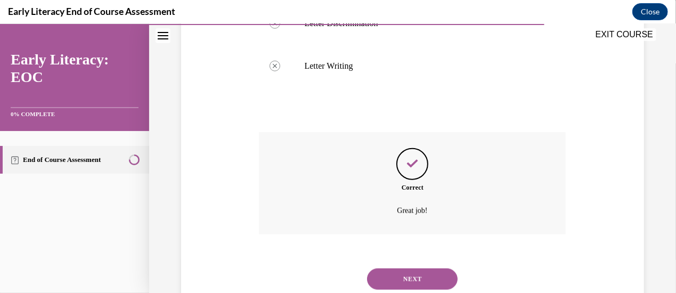
scroll to position [537, 0]
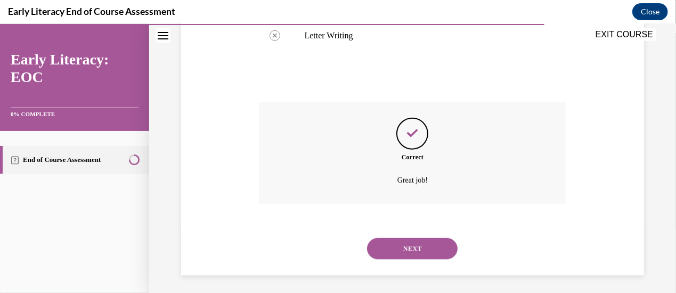
drag, startPoint x: 417, startPoint y: 247, endPoint x: 425, endPoint y: 241, distance: 10.2
click at [419, 243] on button "NEXT" at bounding box center [412, 248] width 91 height 21
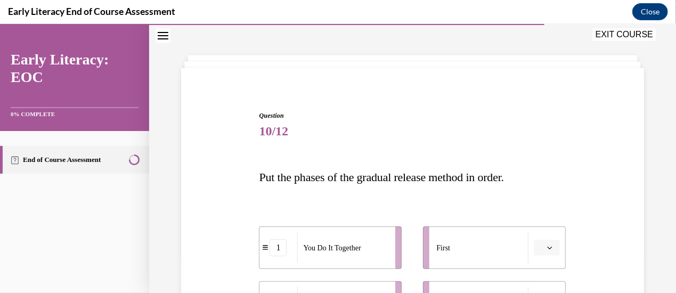
scroll to position [160, 0]
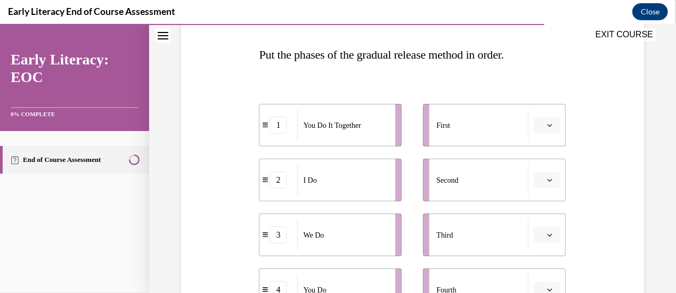
click at [547, 123] on icon "button" at bounding box center [549, 124] width 5 height 5
click at [539, 191] on div "2" at bounding box center [539, 190] width 26 height 21
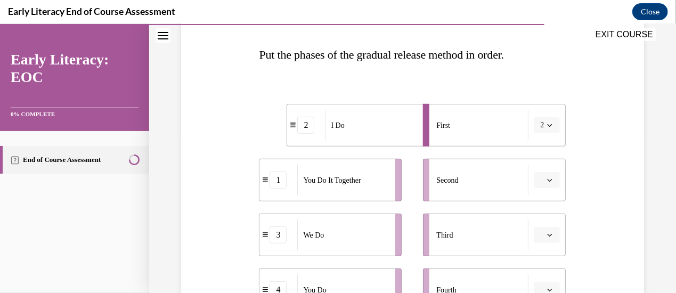
click at [539, 179] on button "button" at bounding box center [547, 179] width 26 height 16
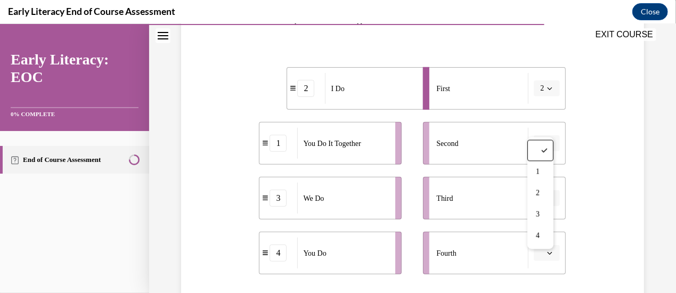
scroll to position [213, 0]
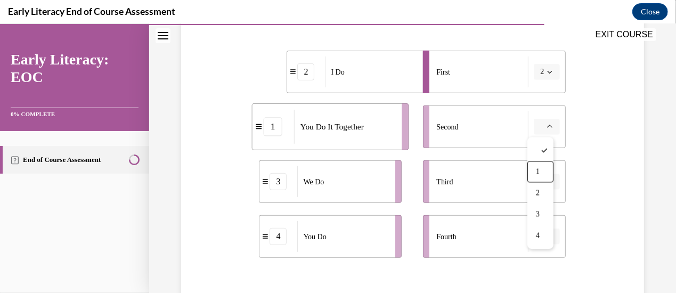
click at [539, 121] on button "button" at bounding box center [547, 126] width 26 height 16
click at [546, 129] on span "button" at bounding box center [549, 125] width 7 height 7
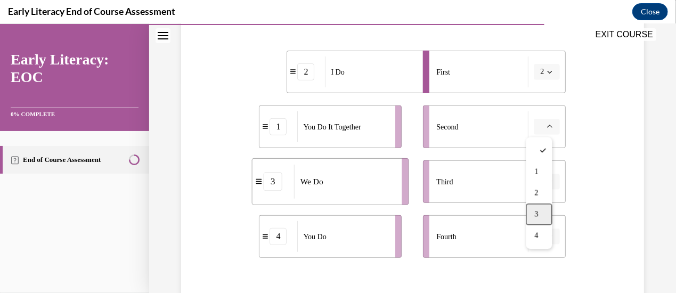
click at [540, 212] on div "3" at bounding box center [539, 213] width 26 height 21
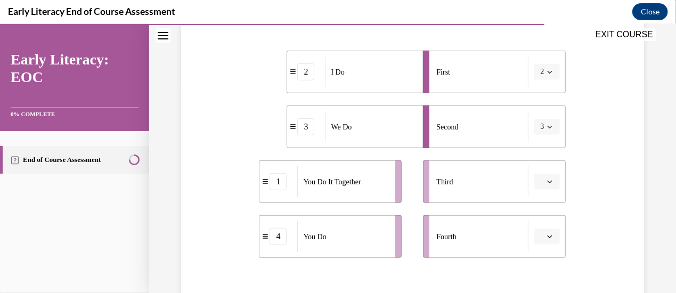
click at [540, 176] on button "button" at bounding box center [547, 181] width 26 height 16
click at [530, 99] on div "1" at bounding box center [539, 93] width 26 height 21
click at [540, 239] on span "Please select an option" at bounding box center [542, 236] width 4 height 11
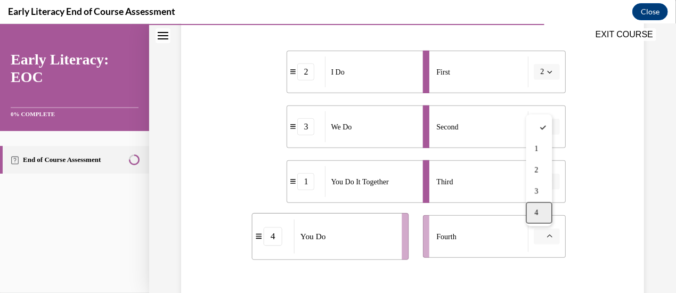
click at [547, 210] on div "4" at bounding box center [539, 212] width 26 height 21
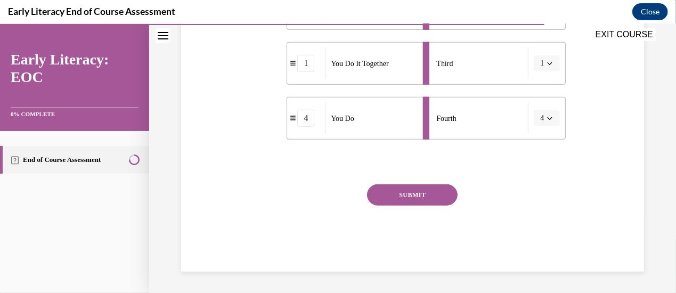
click at [419, 187] on button "SUBMIT" at bounding box center [412, 194] width 91 height 21
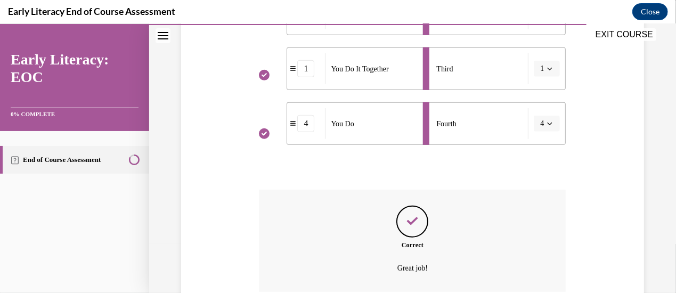
scroll to position [417, 0]
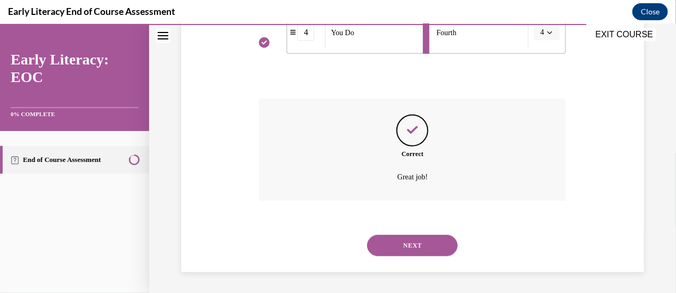
click at [446, 247] on button "NEXT" at bounding box center [412, 244] width 91 height 21
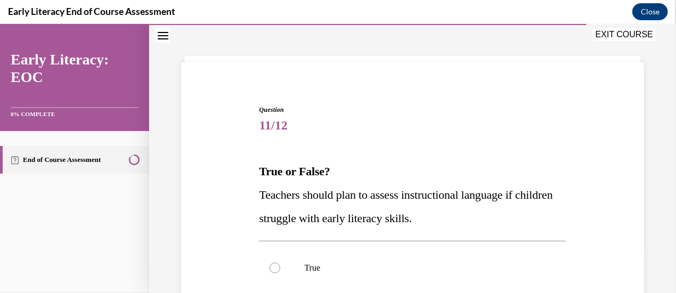
scroll to position [53, 0]
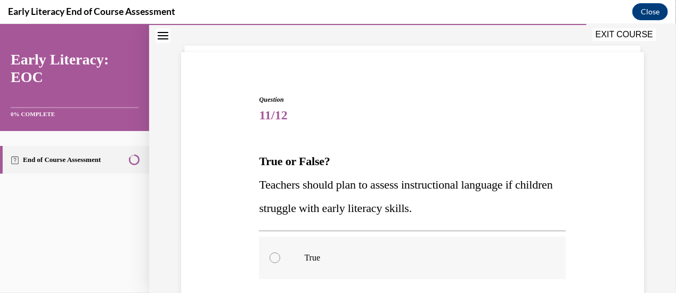
click at [287, 258] on div at bounding box center [412, 257] width 307 height 43
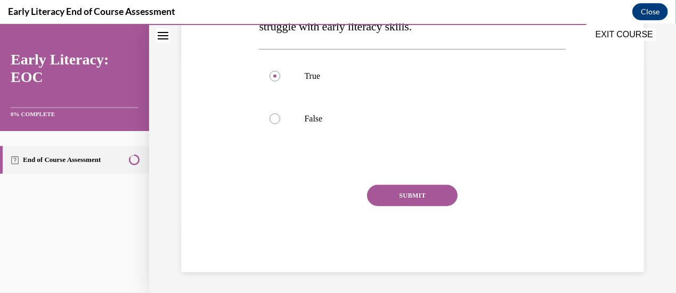
click at [401, 202] on button "SUBMIT" at bounding box center [412, 194] width 91 height 21
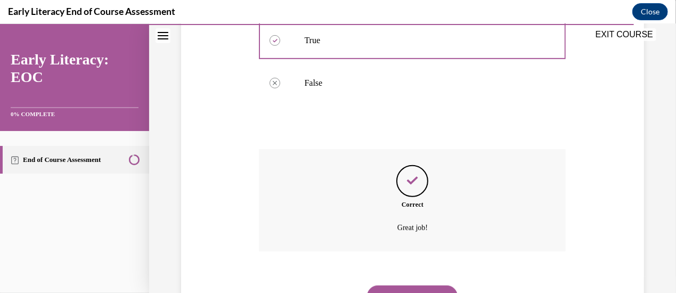
scroll to position [321, 0]
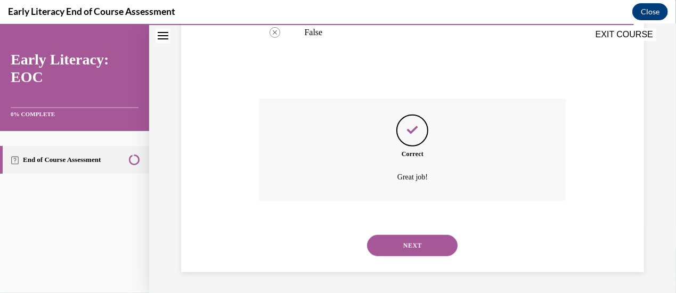
click at [427, 248] on button "NEXT" at bounding box center [412, 244] width 91 height 21
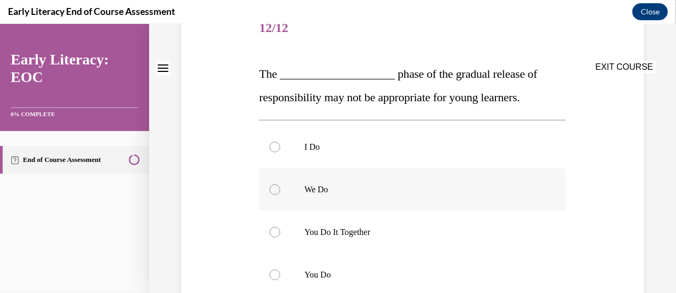
scroll to position [160, 0]
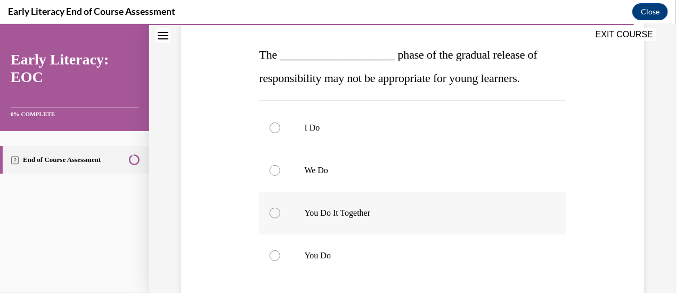
click at [486, 198] on div at bounding box center [412, 212] width 307 height 43
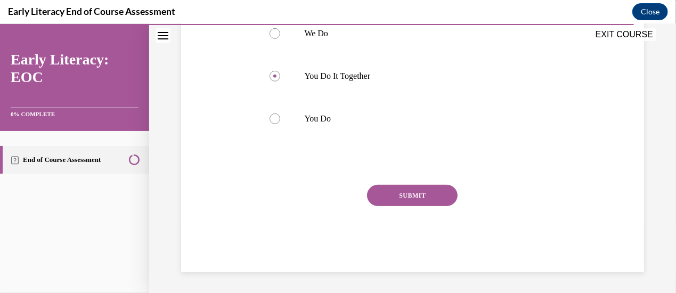
click at [429, 199] on button "SUBMIT" at bounding box center [412, 194] width 91 height 21
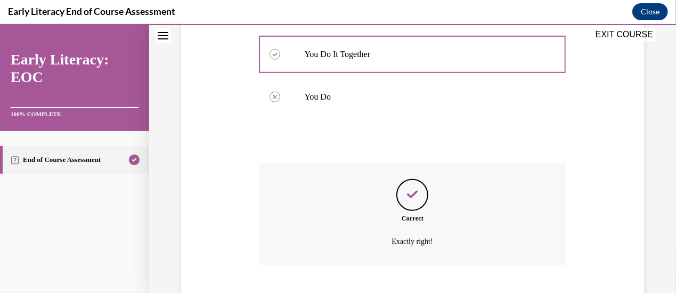
scroll to position [383, 0]
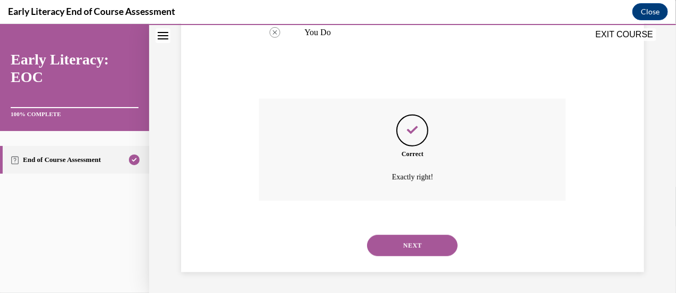
click at [432, 242] on button "NEXT" at bounding box center [412, 244] width 91 height 21
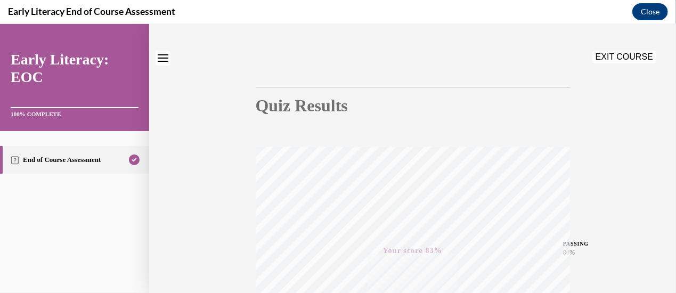
scroll to position [10, 0]
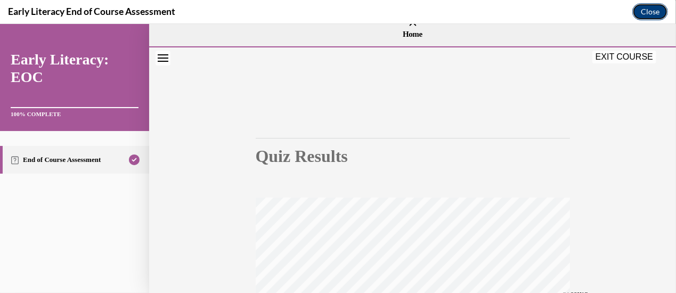
click at [648, 13] on button "Close" at bounding box center [650, 11] width 36 height 17
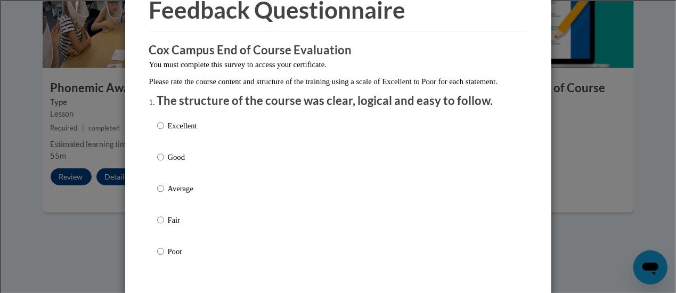
scroll to position [107, 0]
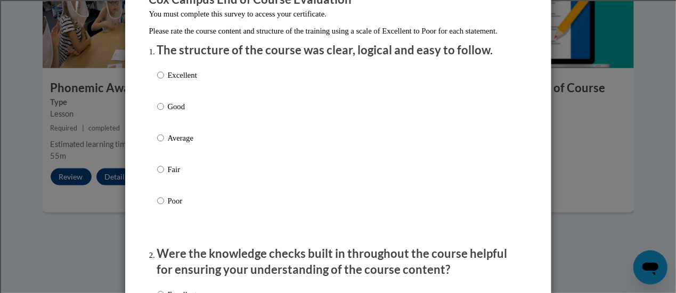
click at [183, 98] on label "Excellent" at bounding box center [177, 83] width 40 height 29
click at [164, 81] on input "Excellent" at bounding box center [160, 75] width 7 height 12
radio input "true"
click at [178, 112] on p "Good" at bounding box center [182, 107] width 29 height 12
click at [164, 112] on input "Good" at bounding box center [160, 107] width 7 height 12
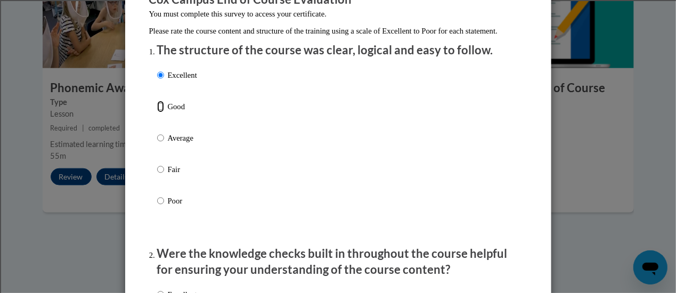
radio input "true"
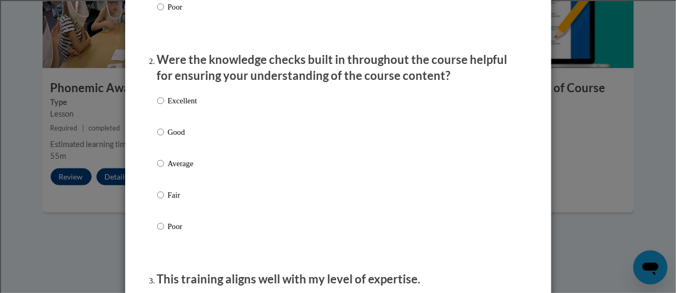
scroll to position [320, 0]
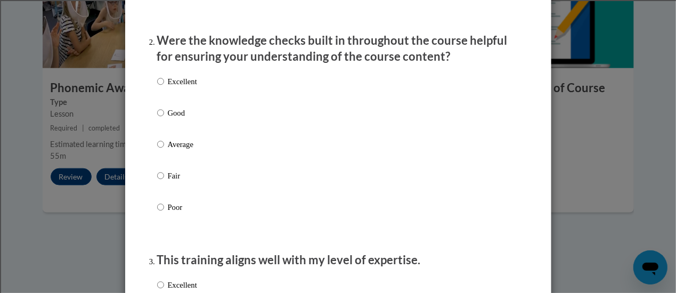
click at [184, 119] on p "Good" at bounding box center [182, 113] width 29 height 12
click at [164, 119] on input "Good" at bounding box center [160, 113] width 7 height 12
radio input "true"
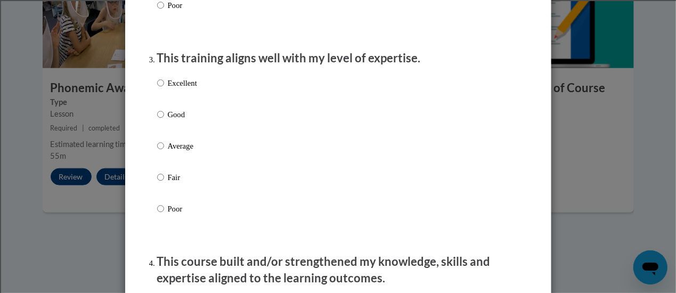
scroll to position [533, 0]
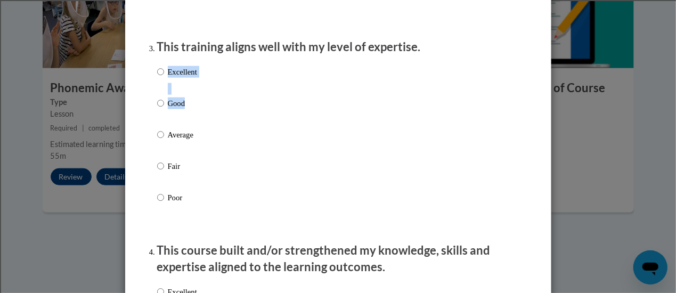
click at [189, 109] on div "Excellent Good Average Fair Poor" at bounding box center [177, 143] width 40 height 165
click at [187, 109] on p "Good" at bounding box center [182, 103] width 29 height 12
click at [164, 109] on input "Good" at bounding box center [160, 103] width 7 height 12
radio input "true"
click at [176, 109] on p "Good" at bounding box center [182, 103] width 29 height 12
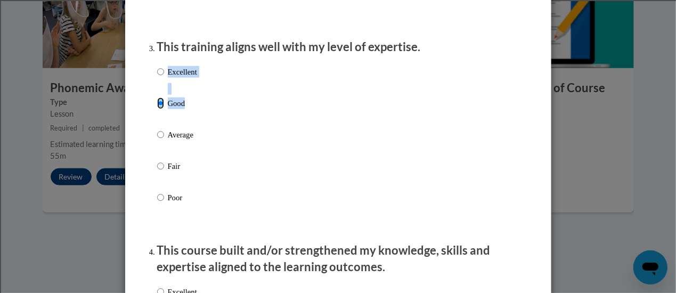
click at [164, 109] on input "Good" at bounding box center [160, 103] width 7 height 12
click at [176, 109] on p "Good" at bounding box center [182, 103] width 29 height 12
click at [164, 109] on input "Good" at bounding box center [160, 103] width 7 height 12
click at [177, 109] on p "Good" at bounding box center [182, 103] width 29 height 12
click at [164, 109] on input "Good" at bounding box center [160, 103] width 7 height 12
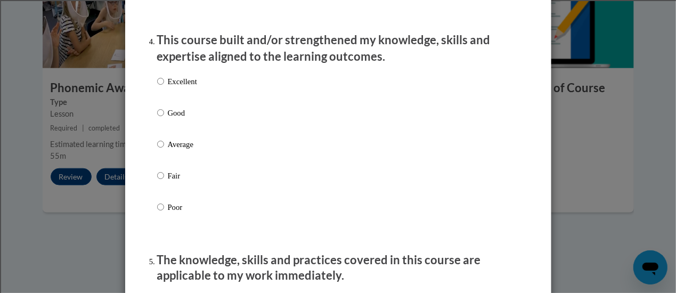
scroll to position [746, 0]
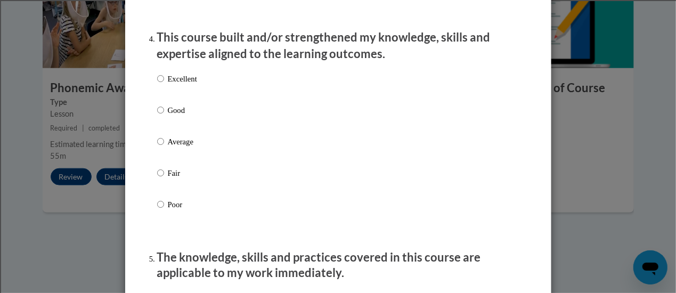
click at [181, 116] on p "Good" at bounding box center [182, 110] width 29 height 12
click at [164, 116] on input "Good" at bounding box center [160, 110] width 7 height 12
radio input "true"
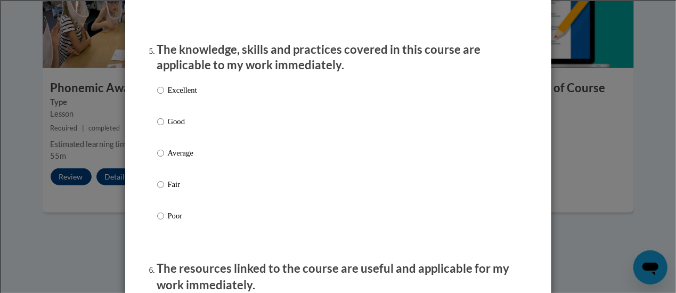
scroll to position [959, 0]
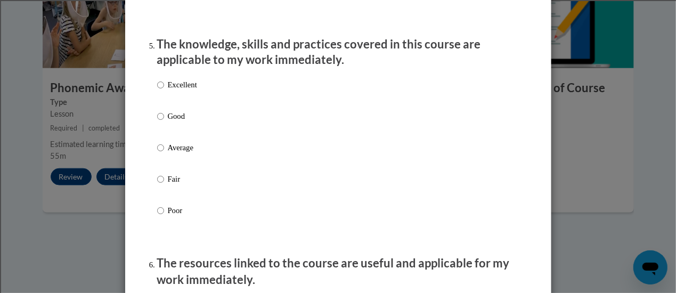
click at [173, 122] on p "Good" at bounding box center [182, 117] width 29 height 12
click at [164, 122] on input "Good" at bounding box center [160, 117] width 7 height 12
radio input "true"
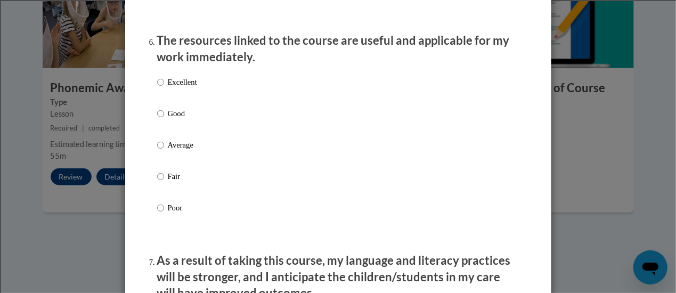
scroll to position [1225, 0]
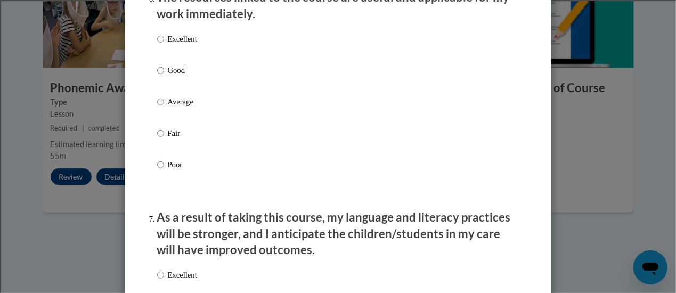
click at [181, 86] on label "Good" at bounding box center [177, 78] width 40 height 29
click at [164, 76] on input "Good" at bounding box center [160, 70] width 7 height 12
radio input "true"
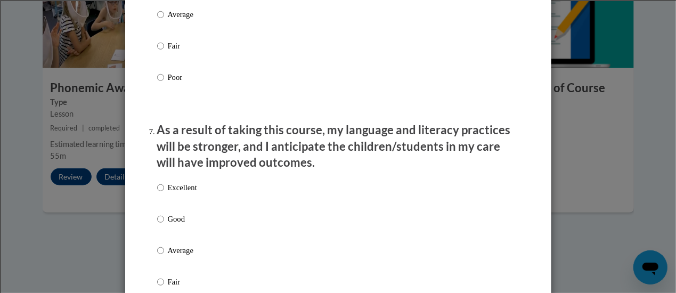
scroll to position [1438, 0]
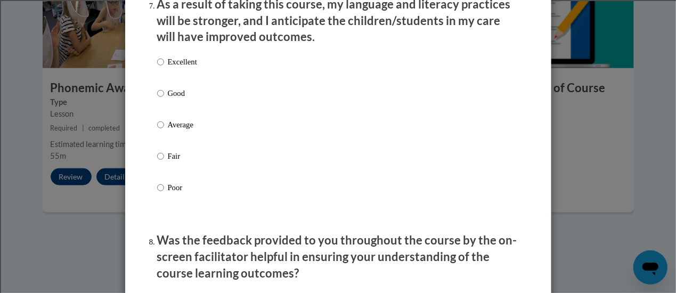
click at [189, 99] on p "Good" at bounding box center [182, 93] width 29 height 12
click at [164, 99] on input "Good" at bounding box center [160, 93] width 7 height 12
radio input "true"
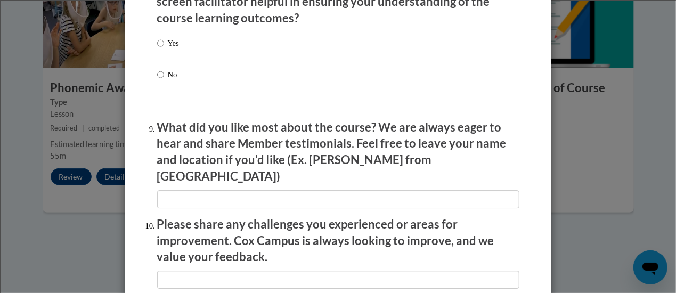
scroll to position [1704, 0]
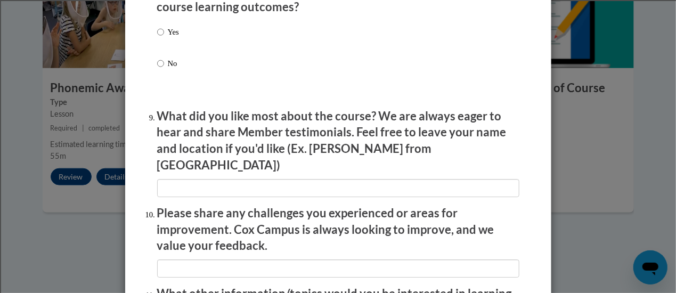
click at [164, 47] on label "Yes" at bounding box center [168, 40] width 22 height 29
click at [164, 38] on input "Yes" at bounding box center [160, 32] width 7 height 12
radio input "true"
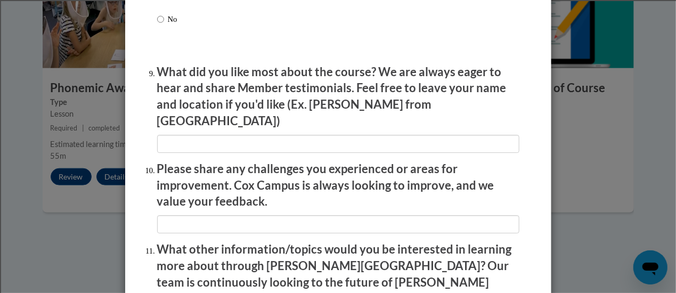
scroll to position [1922, 0]
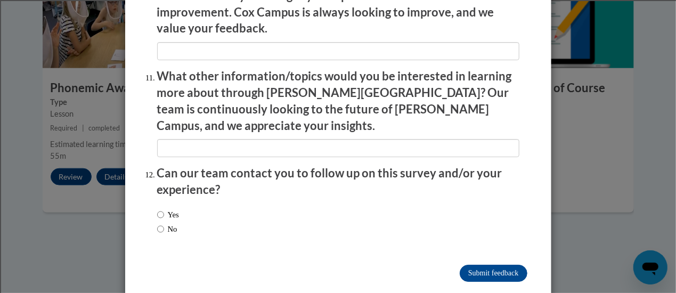
click at [173, 223] on label "No" at bounding box center [167, 229] width 20 height 12
click at [164, 223] on input "No" at bounding box center [160, 229] width 7 height 12
radio input "true"
click at [494, 265] on input "Submit feedback" at bounding box center [493, 273] width 67 height 17
click at [509, 265] on input "Submitting" at bounding box center [493, 273] width 67 height 17
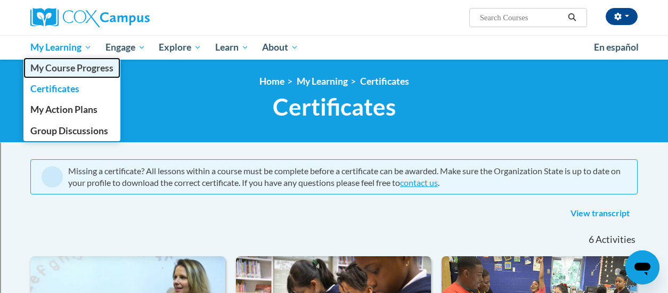
click at [68, 66] on span "My Course Progress" at bounding box center [71, 67] width 83 height 11
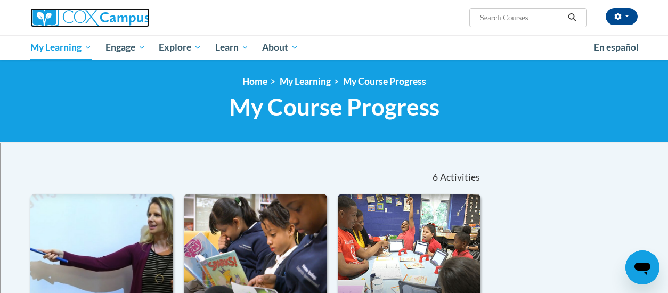
click at [64, 21] on img at bounding box center [89, 17] width 119 height 19
